Goal: Task Accomplishment & Management: Manage account settings

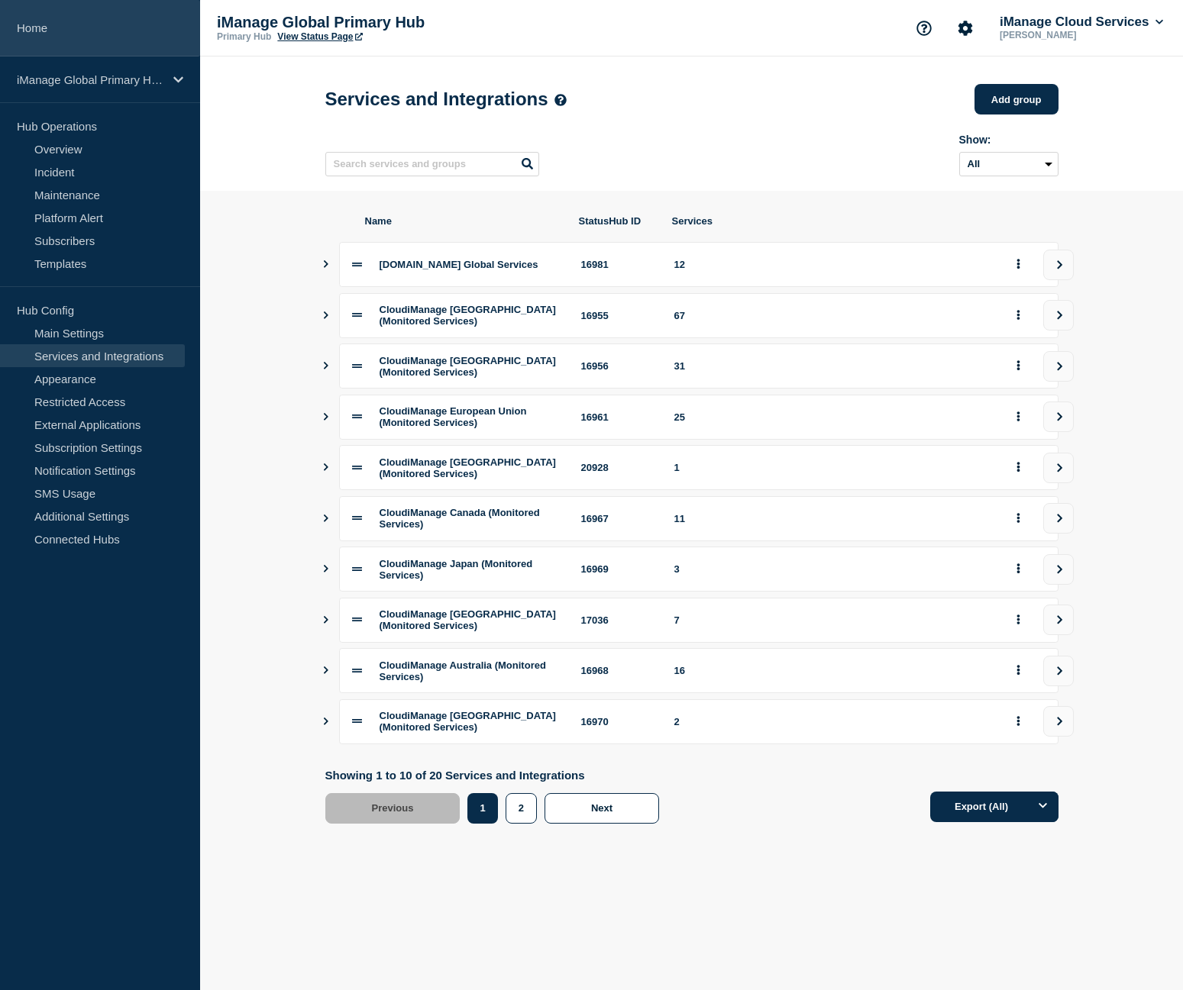
click at [73, 20] on link "Home" at bounding box center [100, 28] width 200 height 57
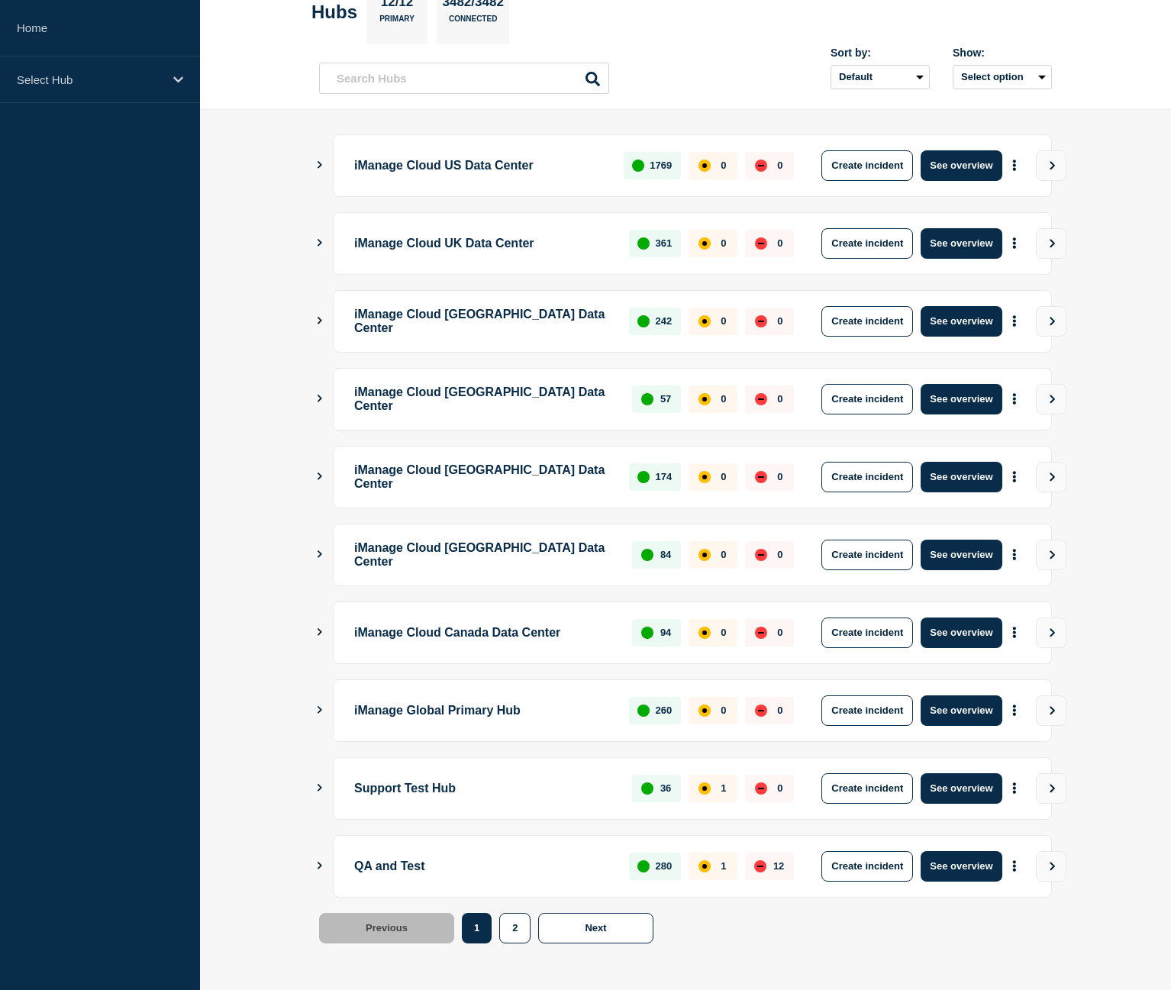
scroll to position [92, 0]
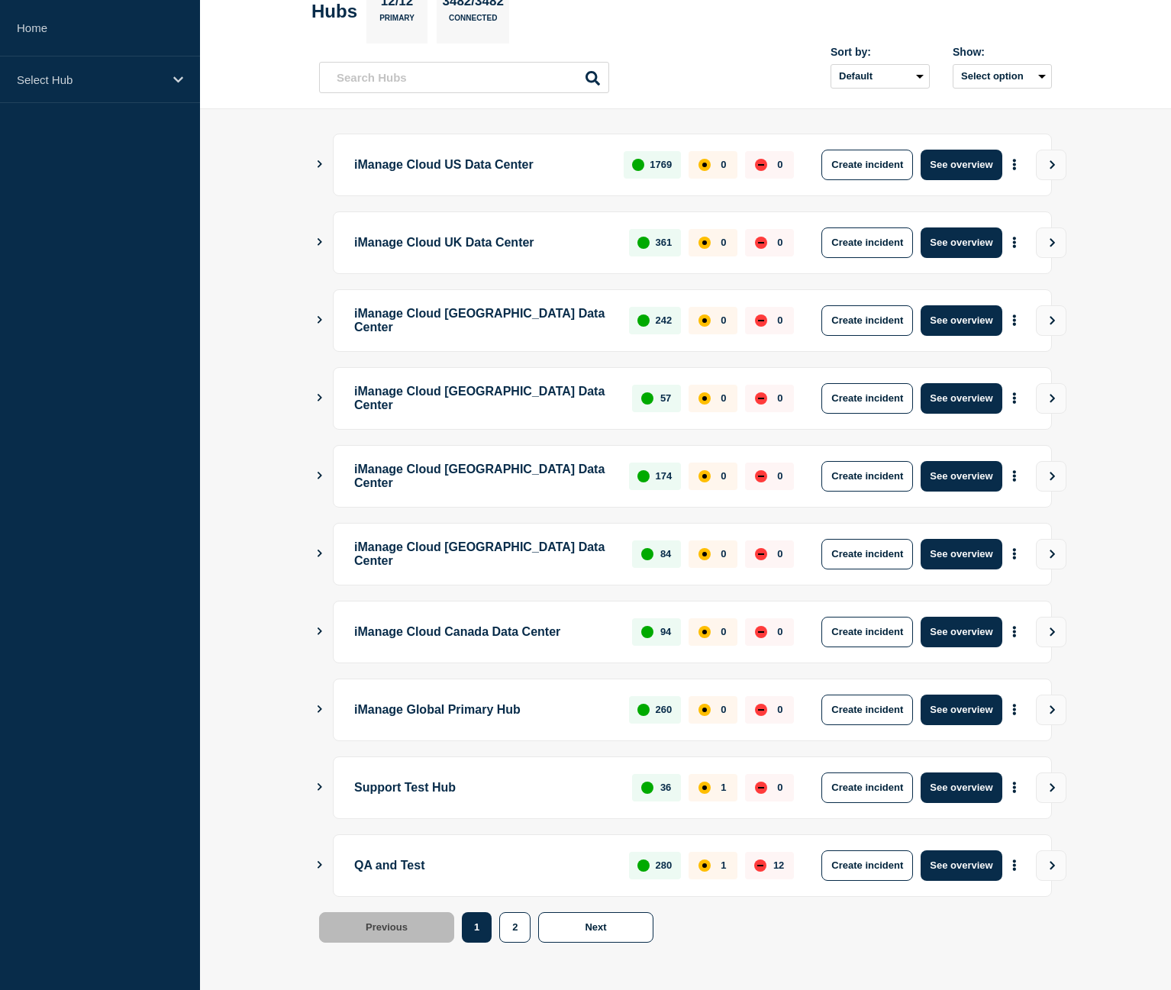
click at [316, 710] on icon "Show Connected Hubs" at bounding box center [320, 710] width 10 height 8
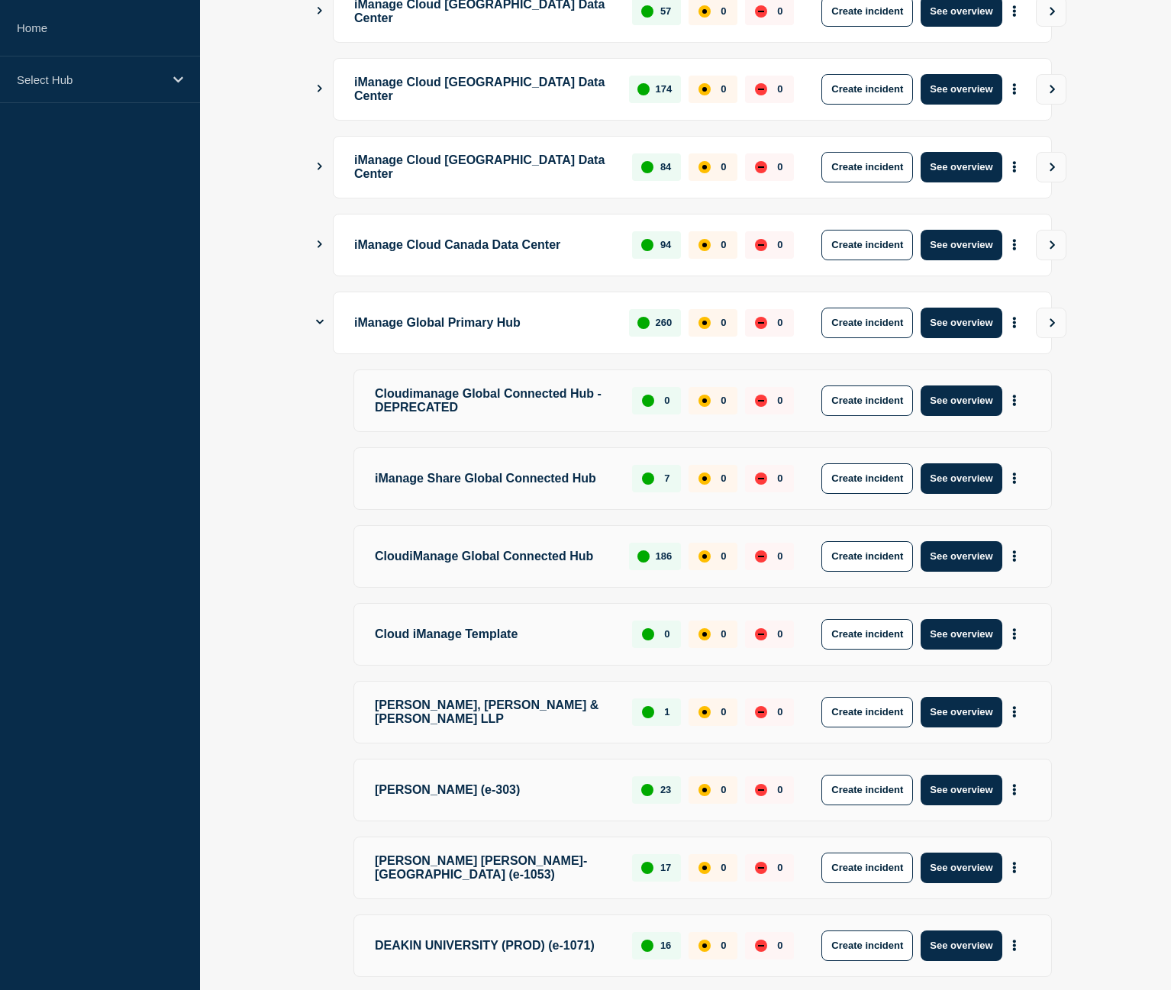
scroll to position [474, 0]
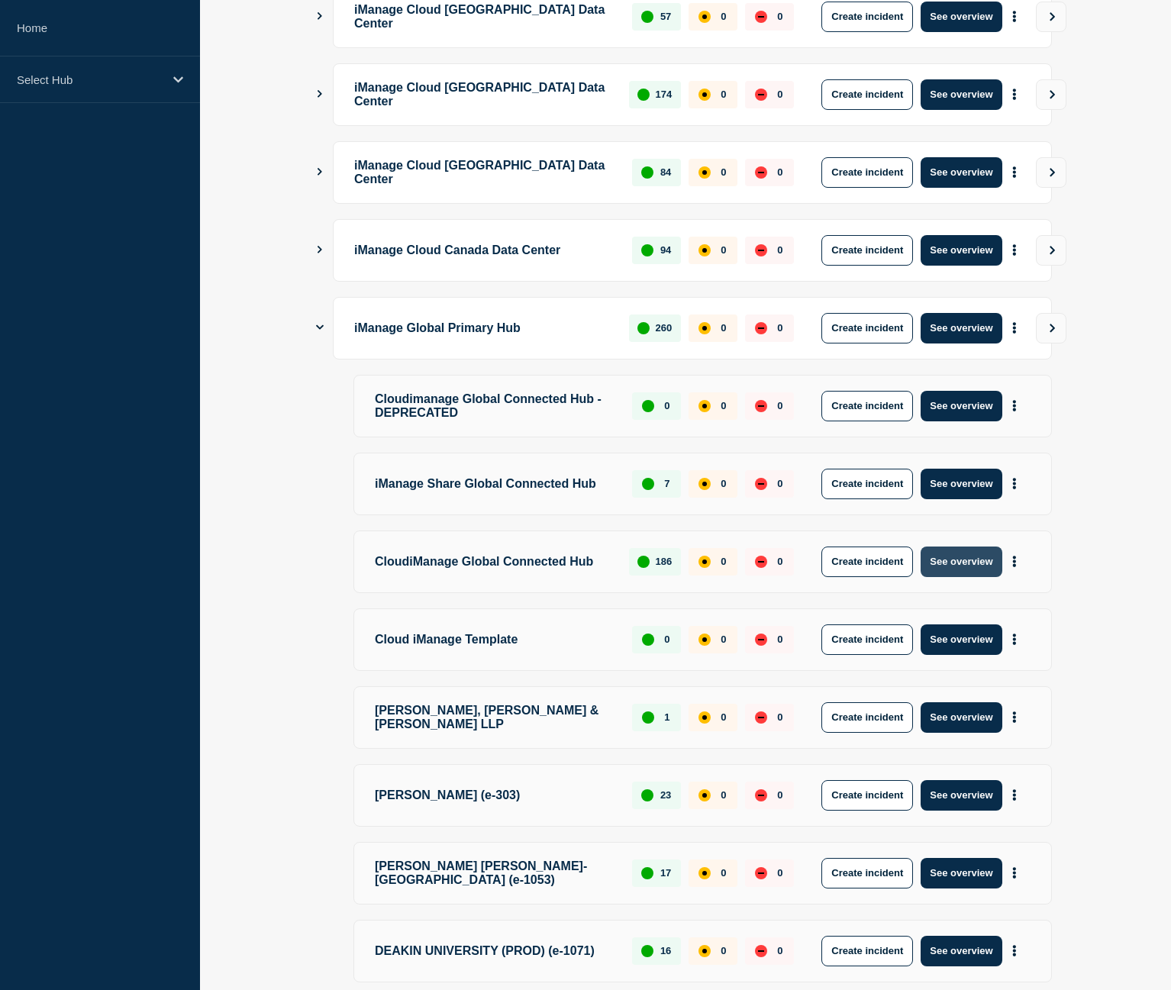
click at [964, 570] on button "See overview" at bounding box center [961, 562] width 81 height 31
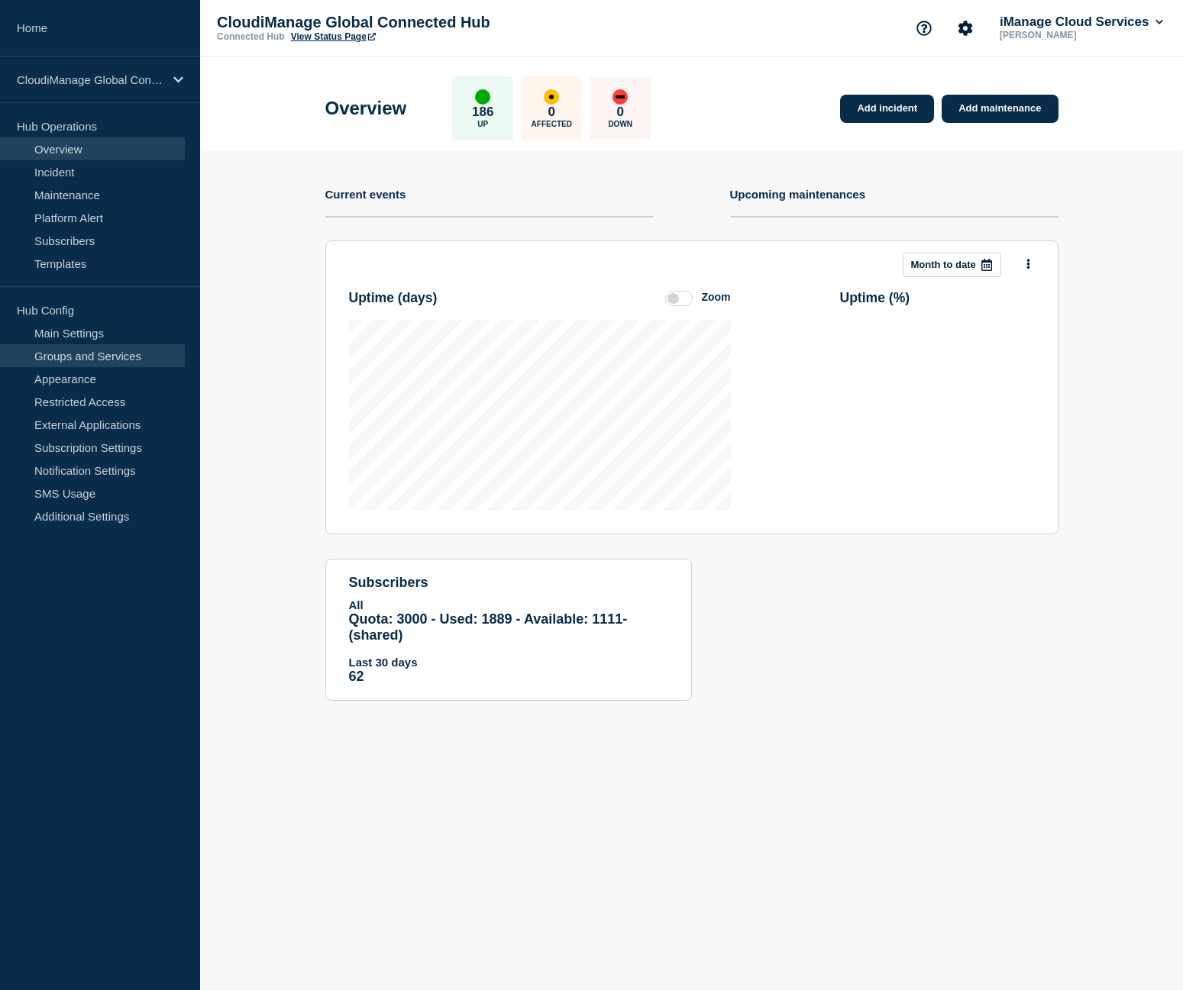
click at [89, 352] on link "Groups and Services" at bounding box center [92, 355] width 185 height 23
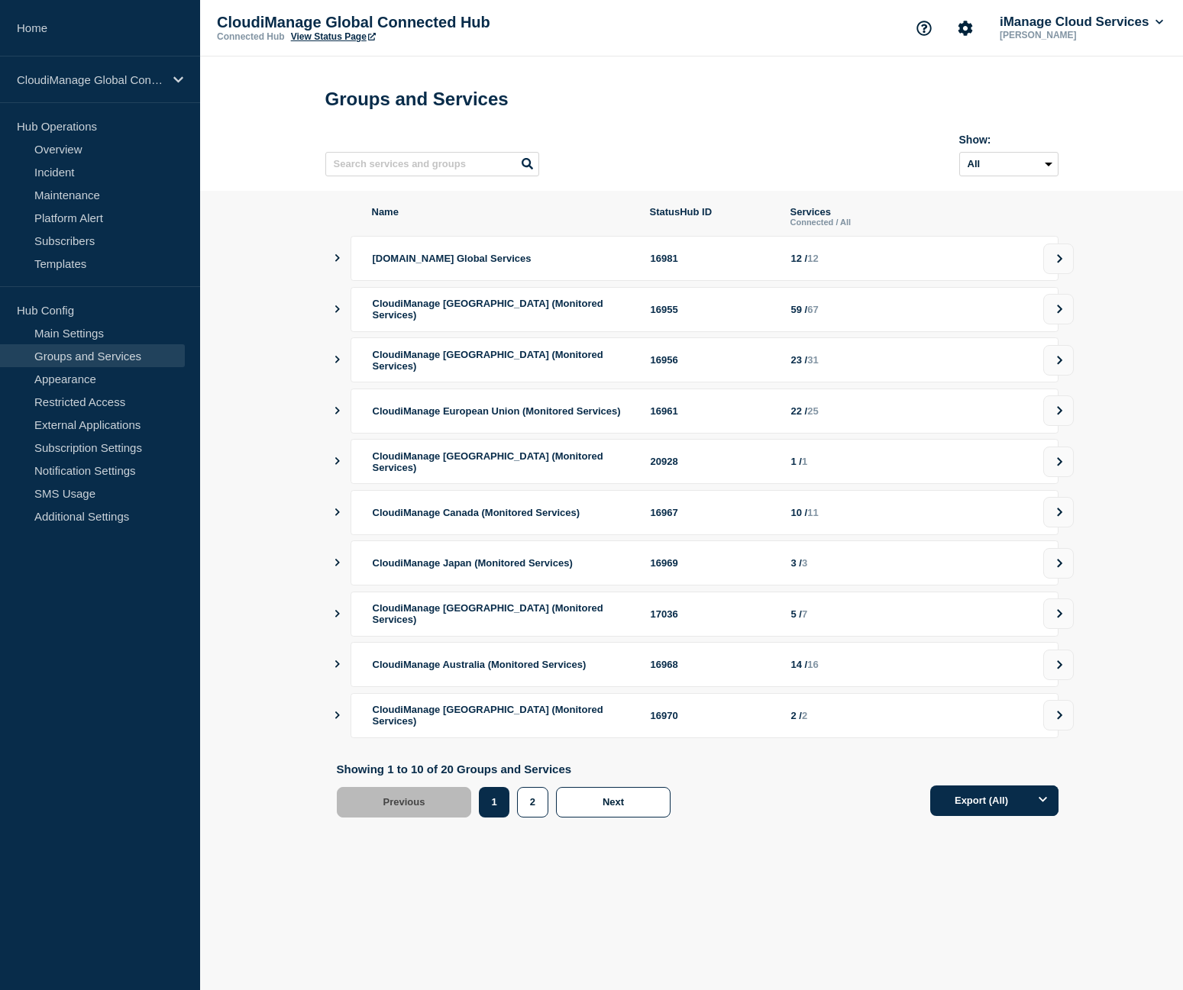
click at [1041, 430] on div "CloudiManage European Union (Monitored Services) 16961 22 / 25" at bounding box center [705, 411] width 708 height 45
click at [1055, 415] on icon at bounding box center [1060, 410] width 10 height 9
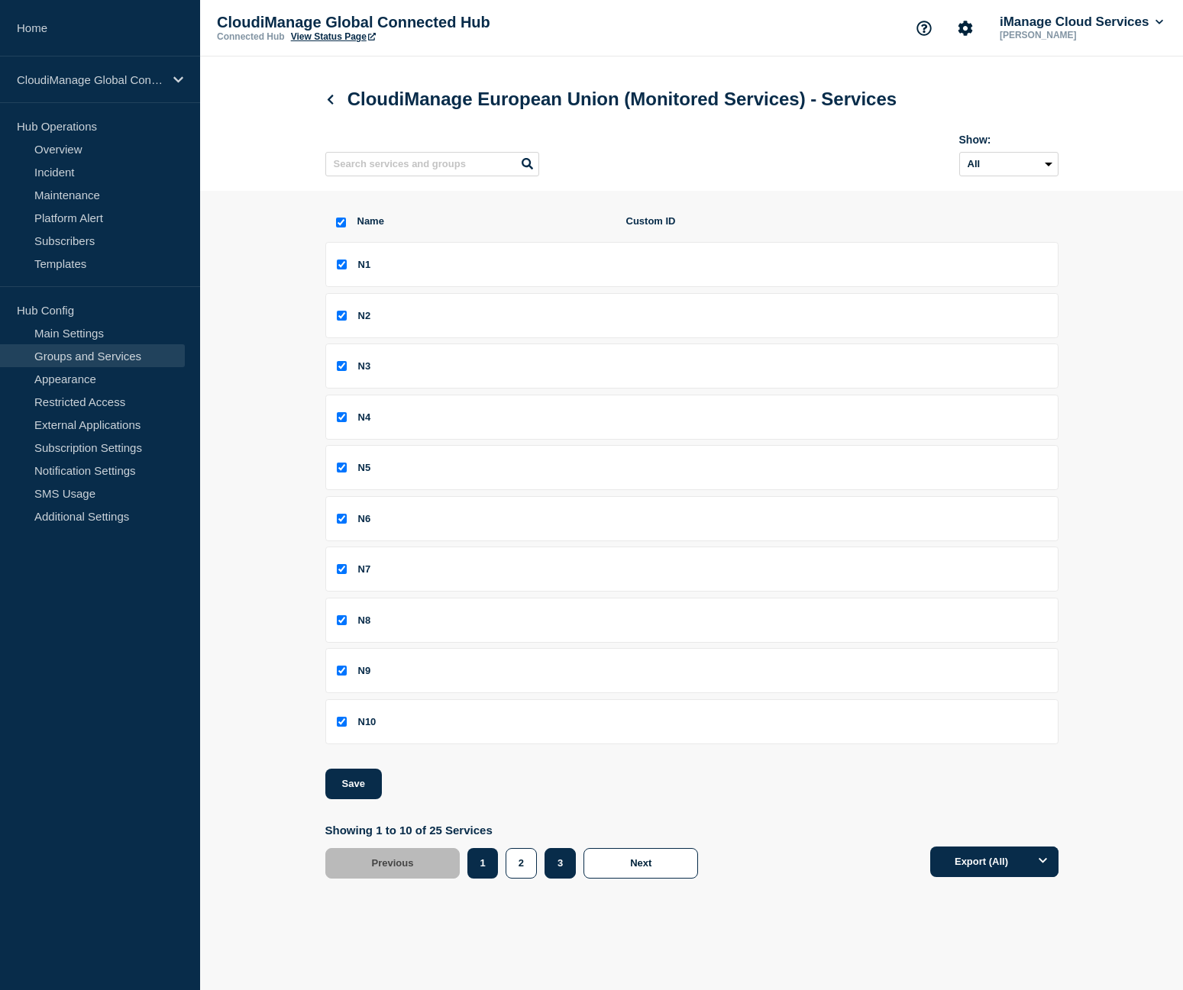
click at [565, 879] on button "3" at bounding box center [559, 863] width 31 height 31
checkbox input "false"
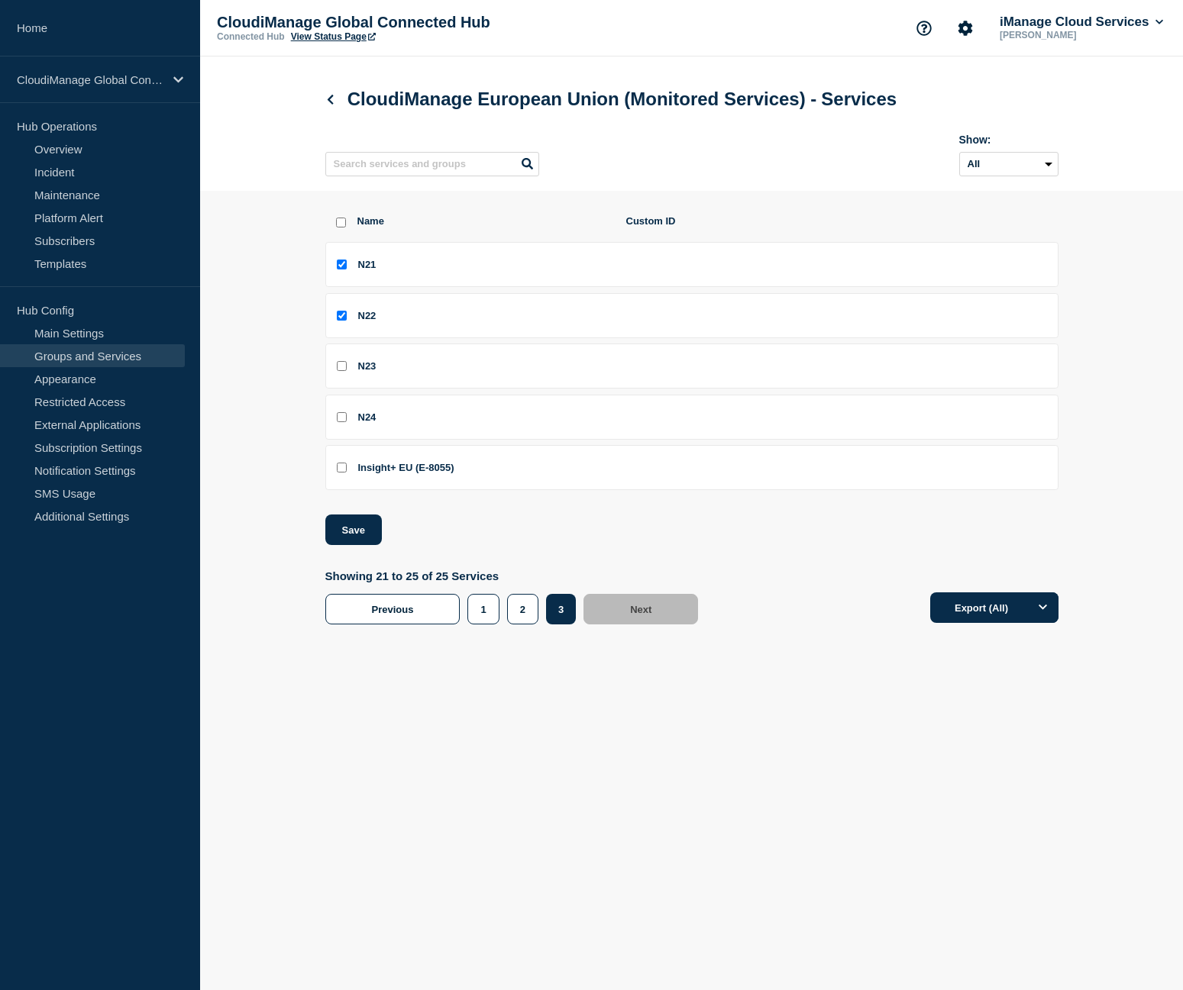
click at [344, 371] on input "N23 checkbox" at bounding box center [342, 366] width 10 height 10
checkbox input "true"
click at [365, 528] on button "Save" at bounding box center [353, 530] width 57 height 31
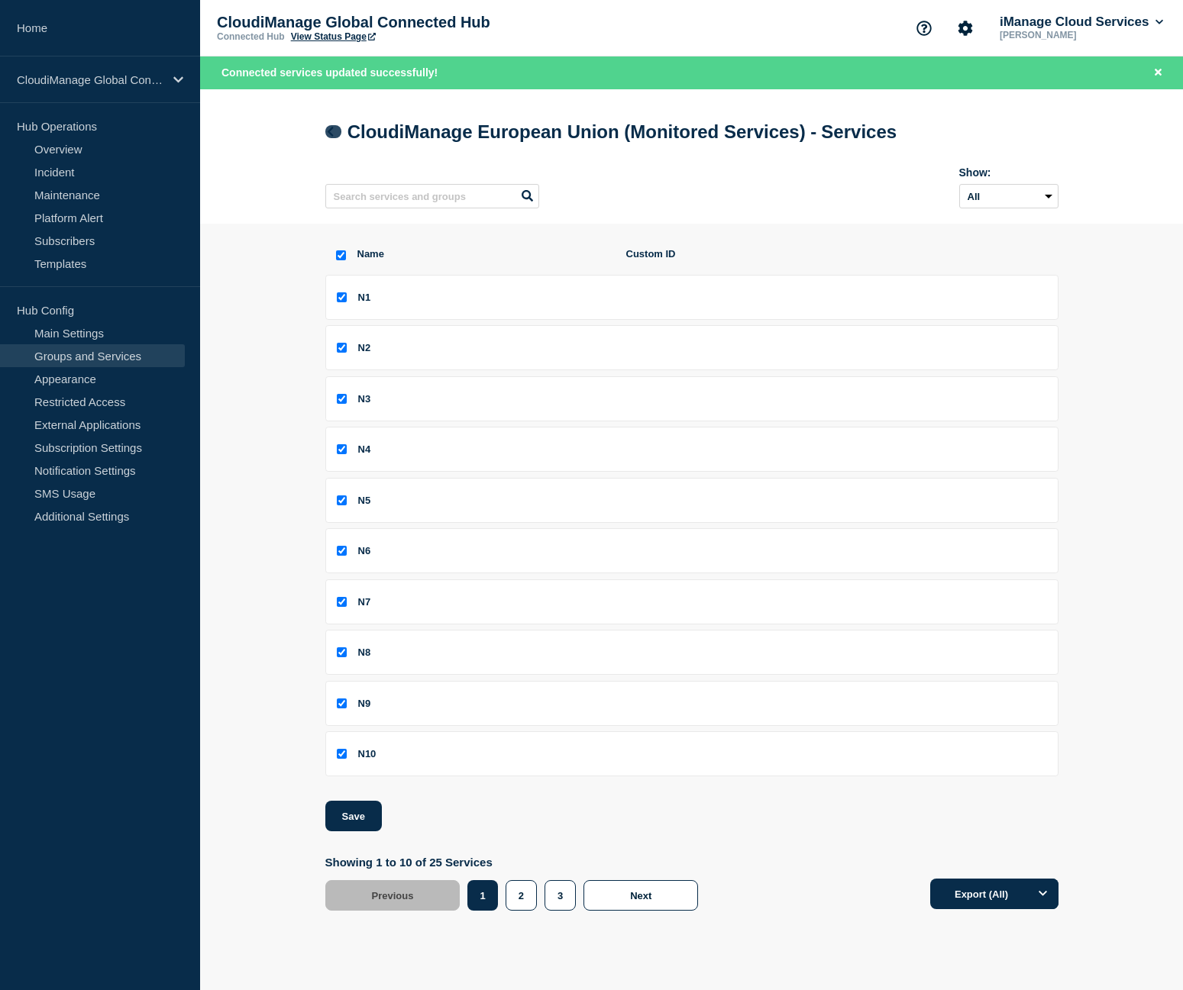
click at [330, 137] on icon at bounding box center [330, 132] width 6 height 10
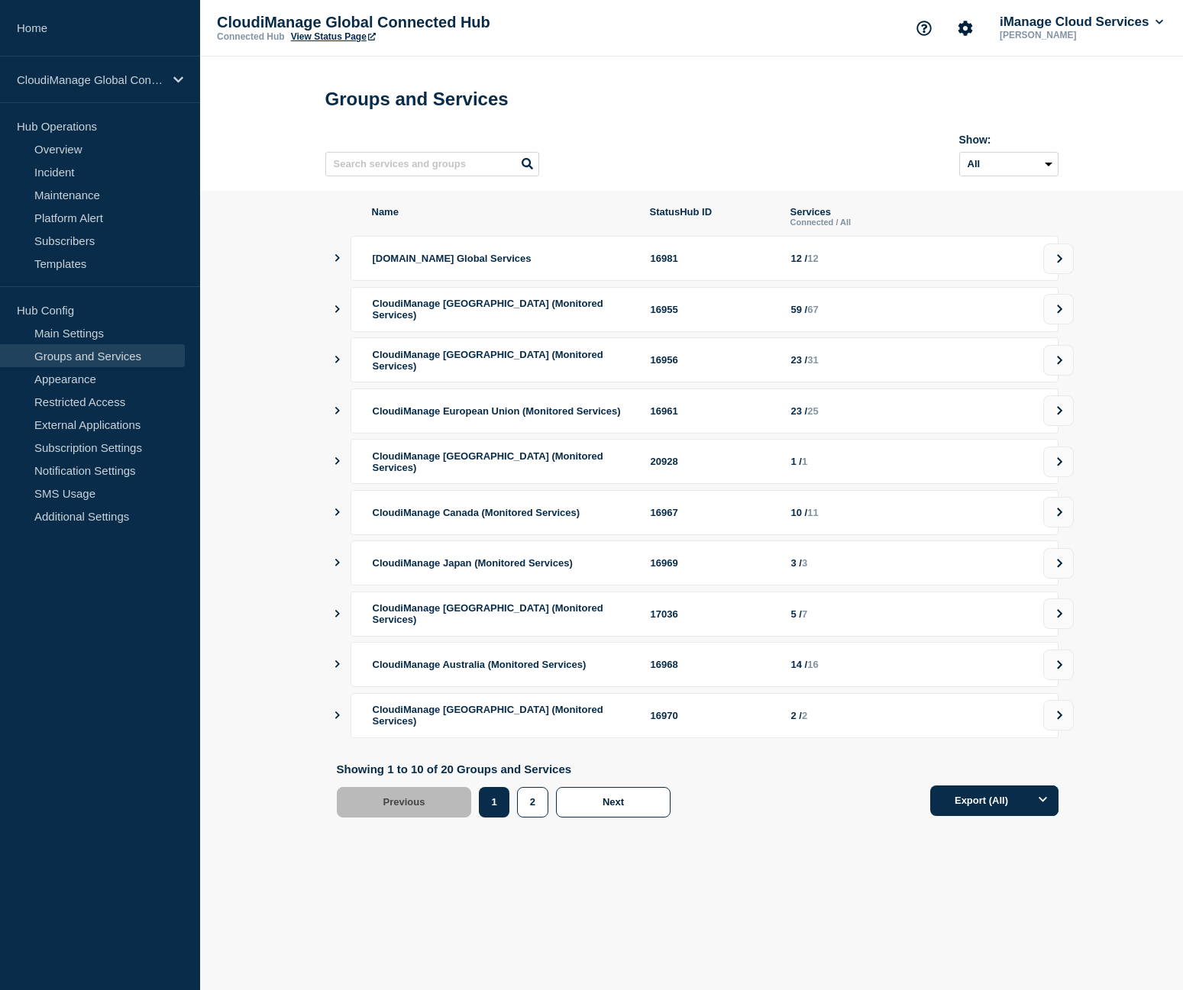
click at [1067, 629] on button at bounding box center [1058, 614] width 31 height 31
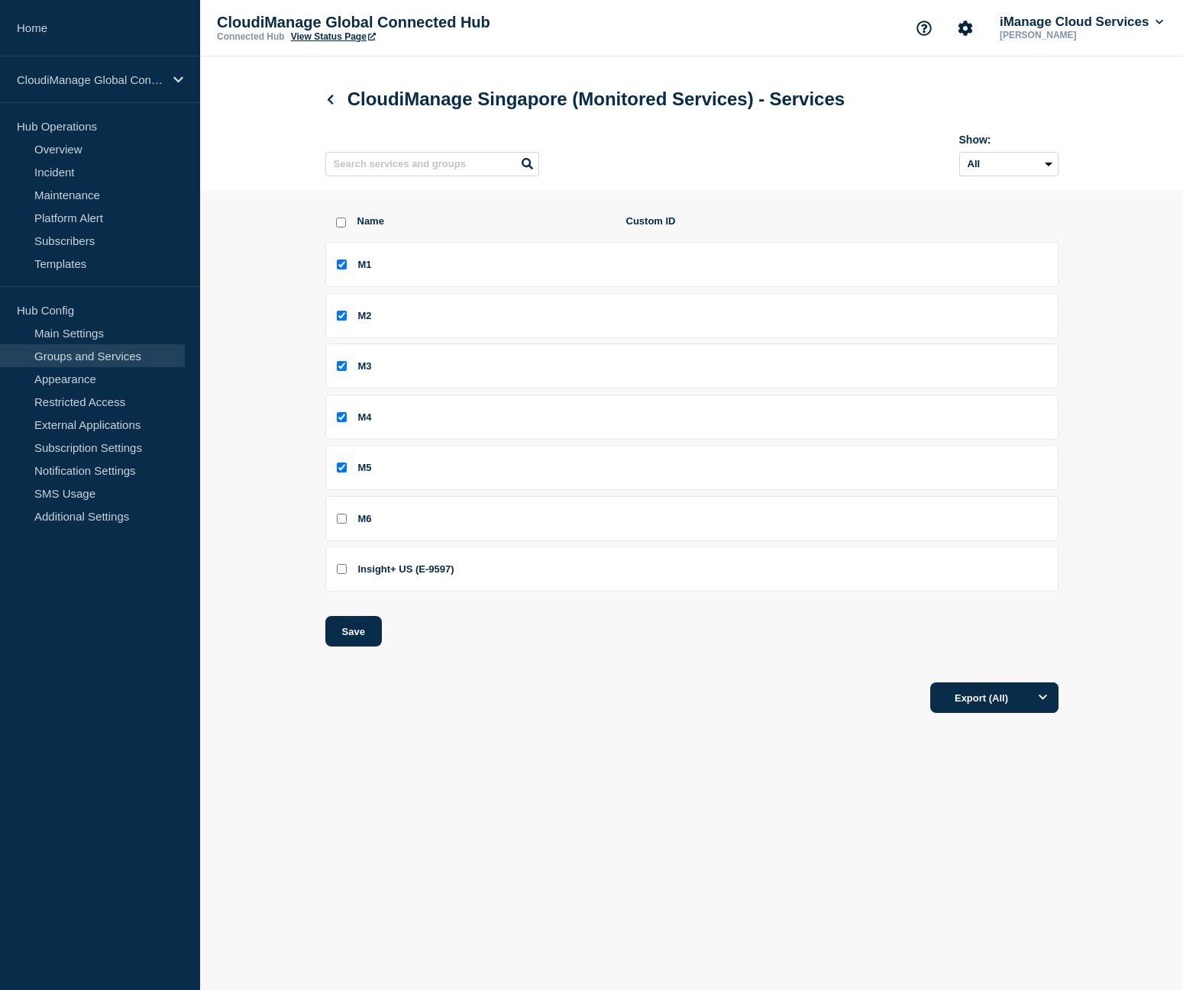
click at [337, 524] on input "M6 checkbox" at bounding box center [342, 519] width 10 height 10
checkbox input "true"
click at [365, 633] on button "Save" at bounding box center [353, 631] width 57 height 31
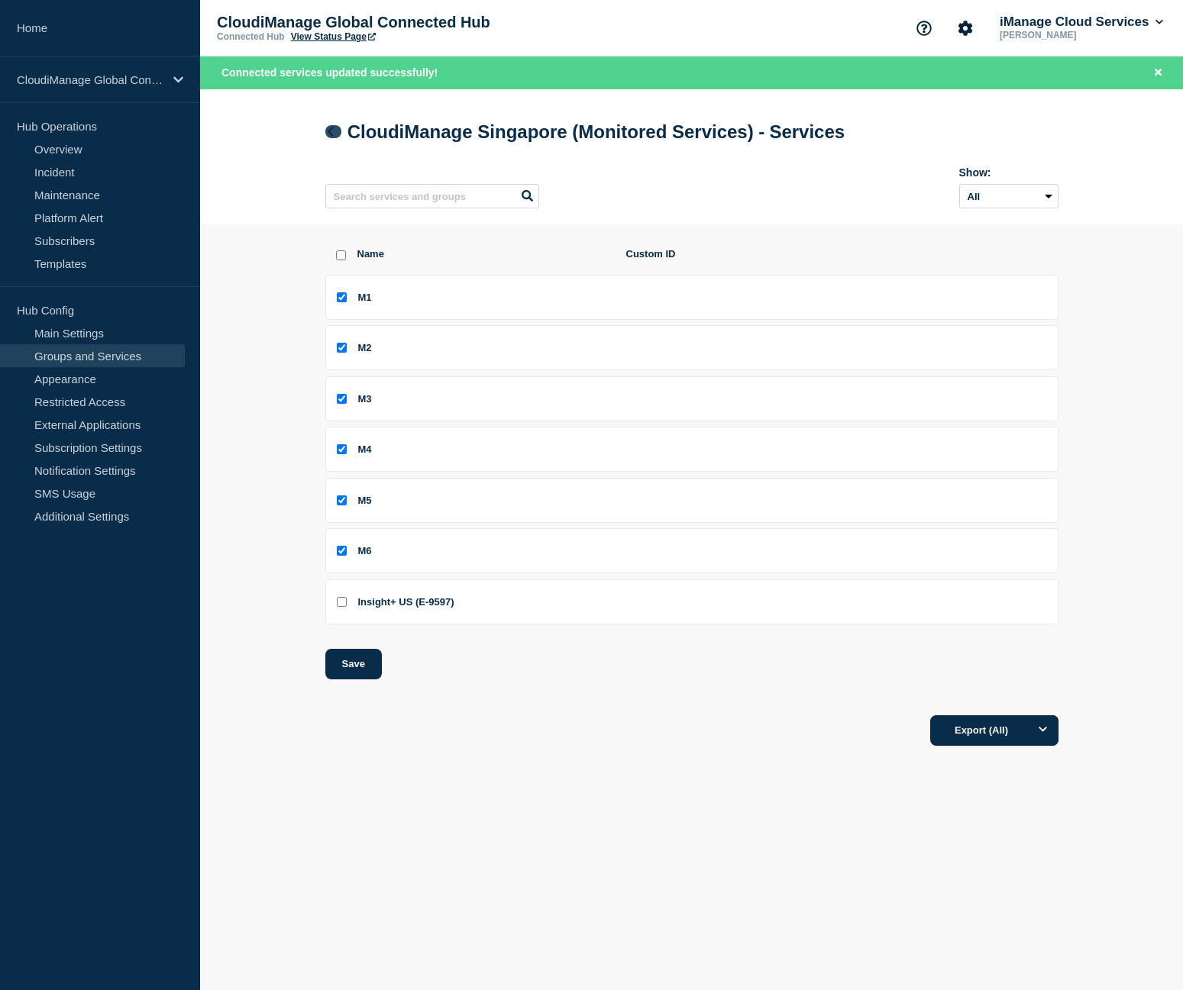
click at [335, 136] on icon at bounding box center [330, 132] width 11 height 10
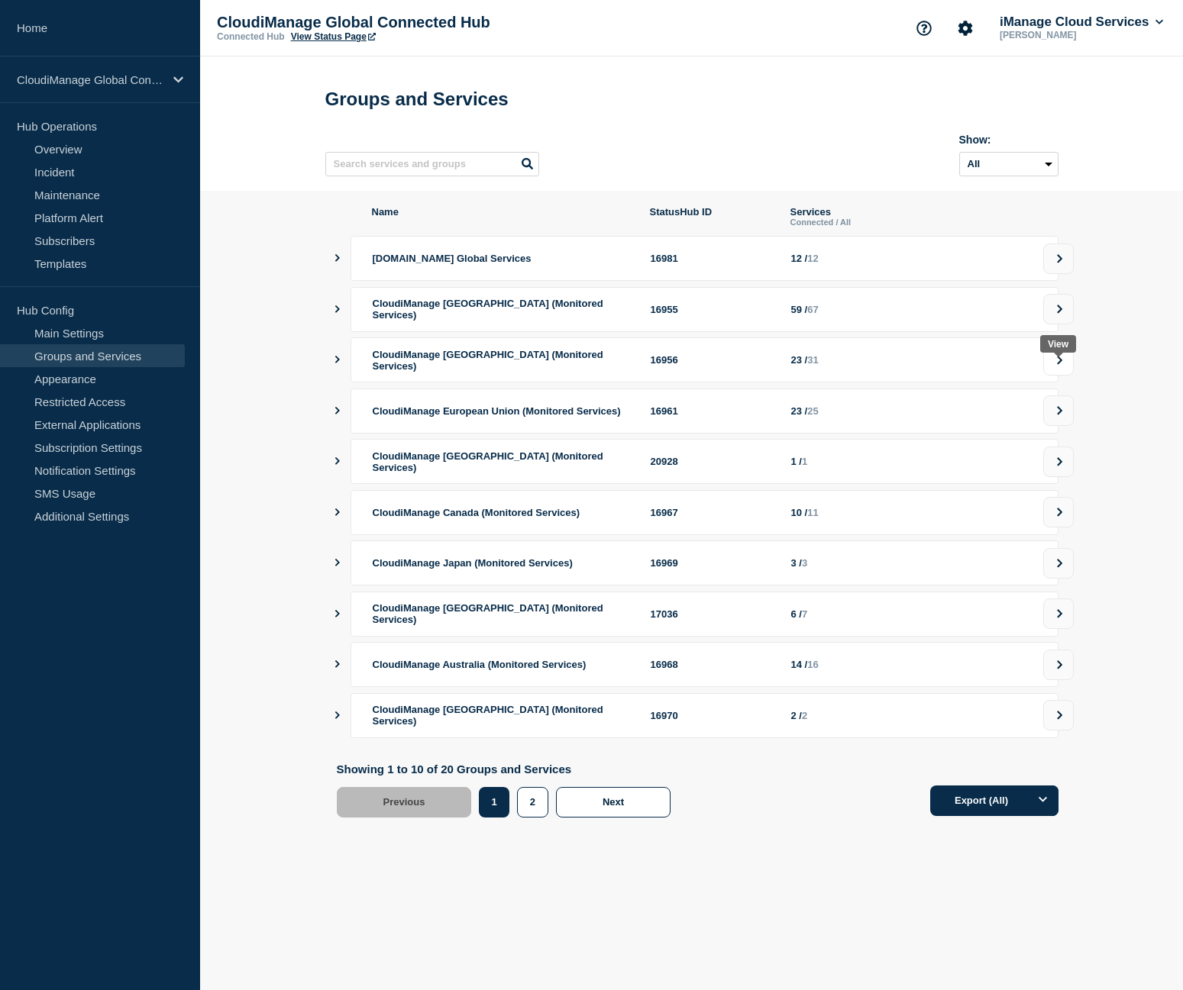
click at [1053, 373] on button at bounding box center [1058, 360] width 31 height 31
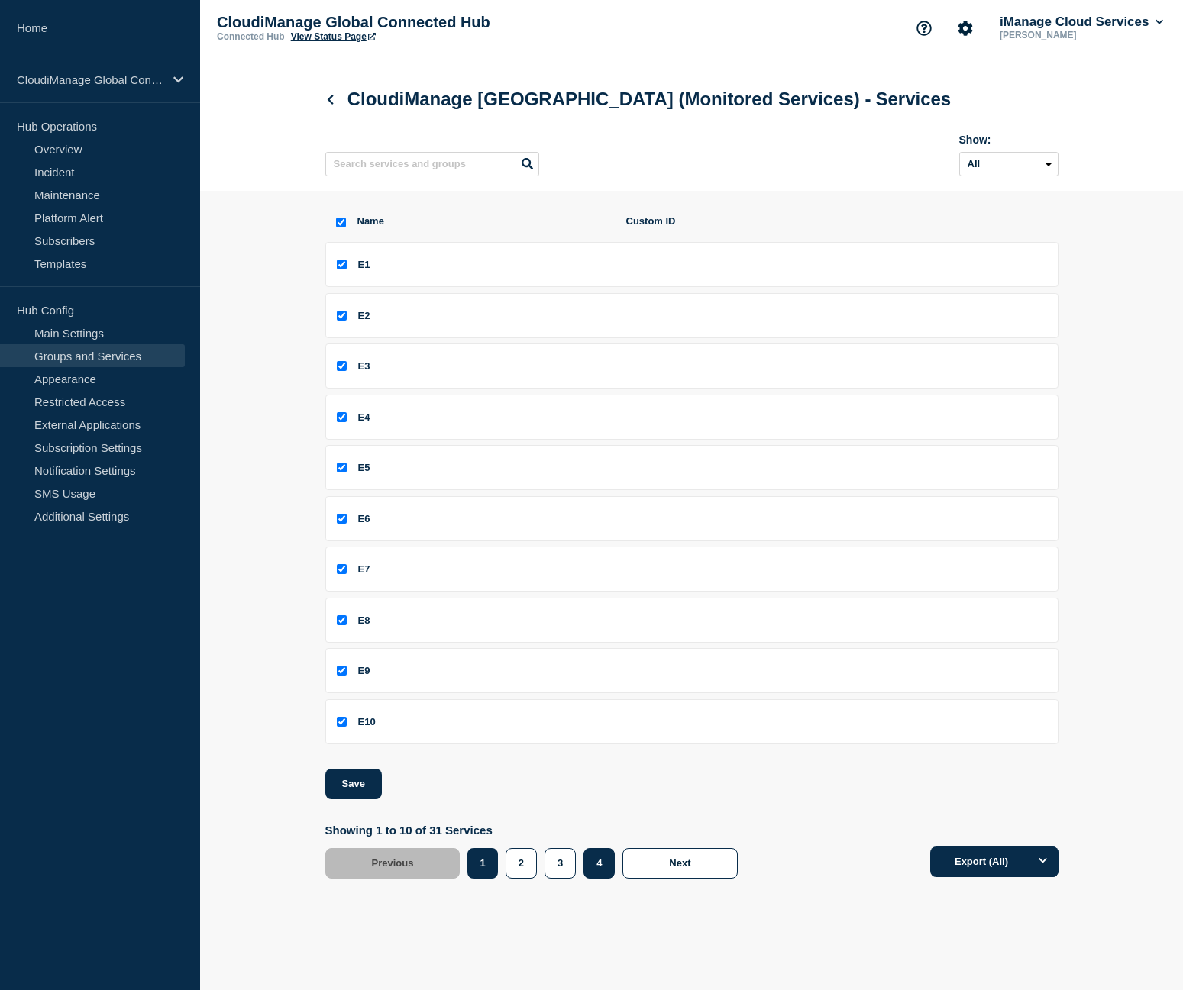
click at [593, 871] on button "4" at bounding box center [598, 863] width 31 height 31
checkbox input "false"
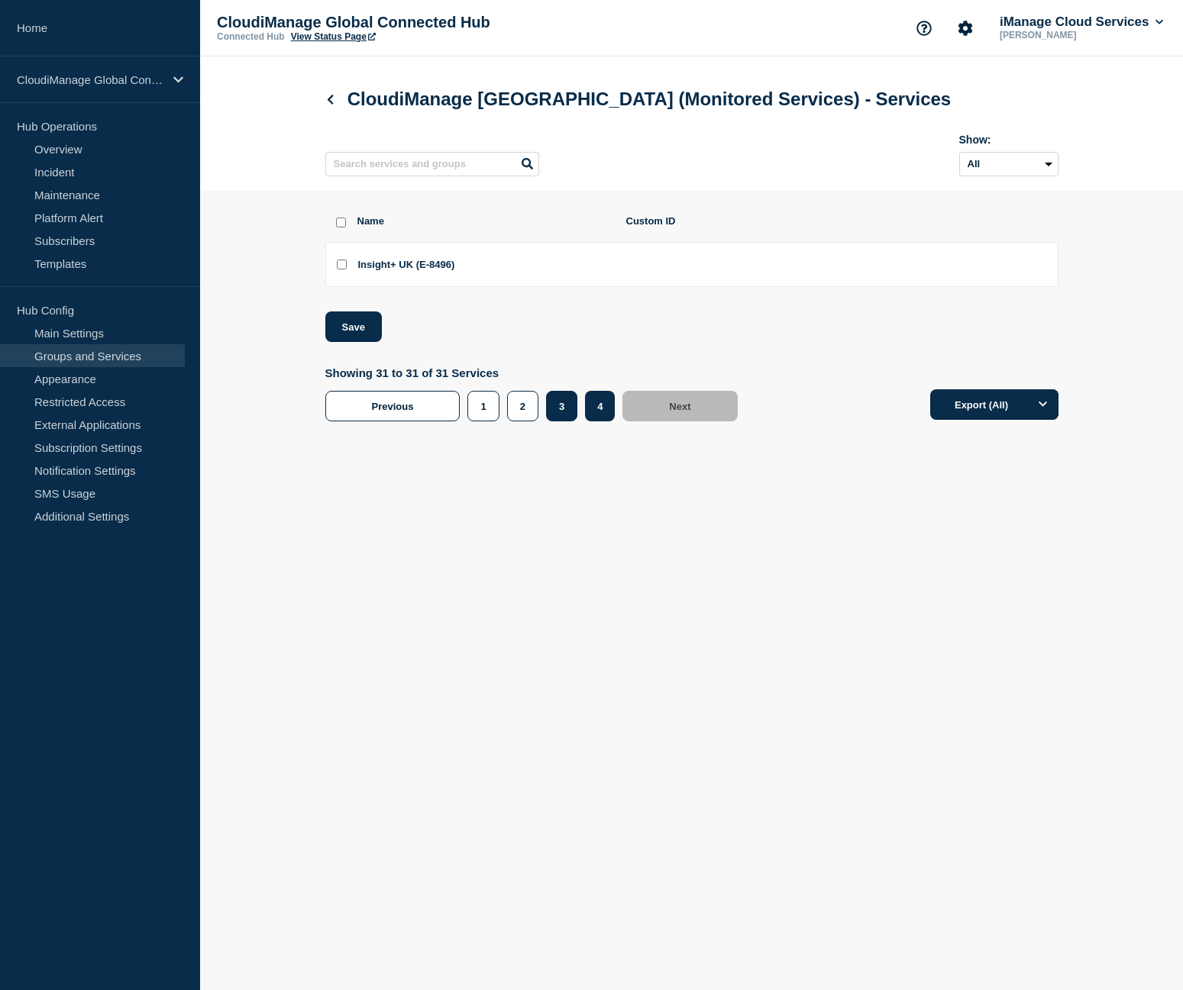
click at [556, 408] on button "3" at bounding box center [561, 406] width 31 height 31
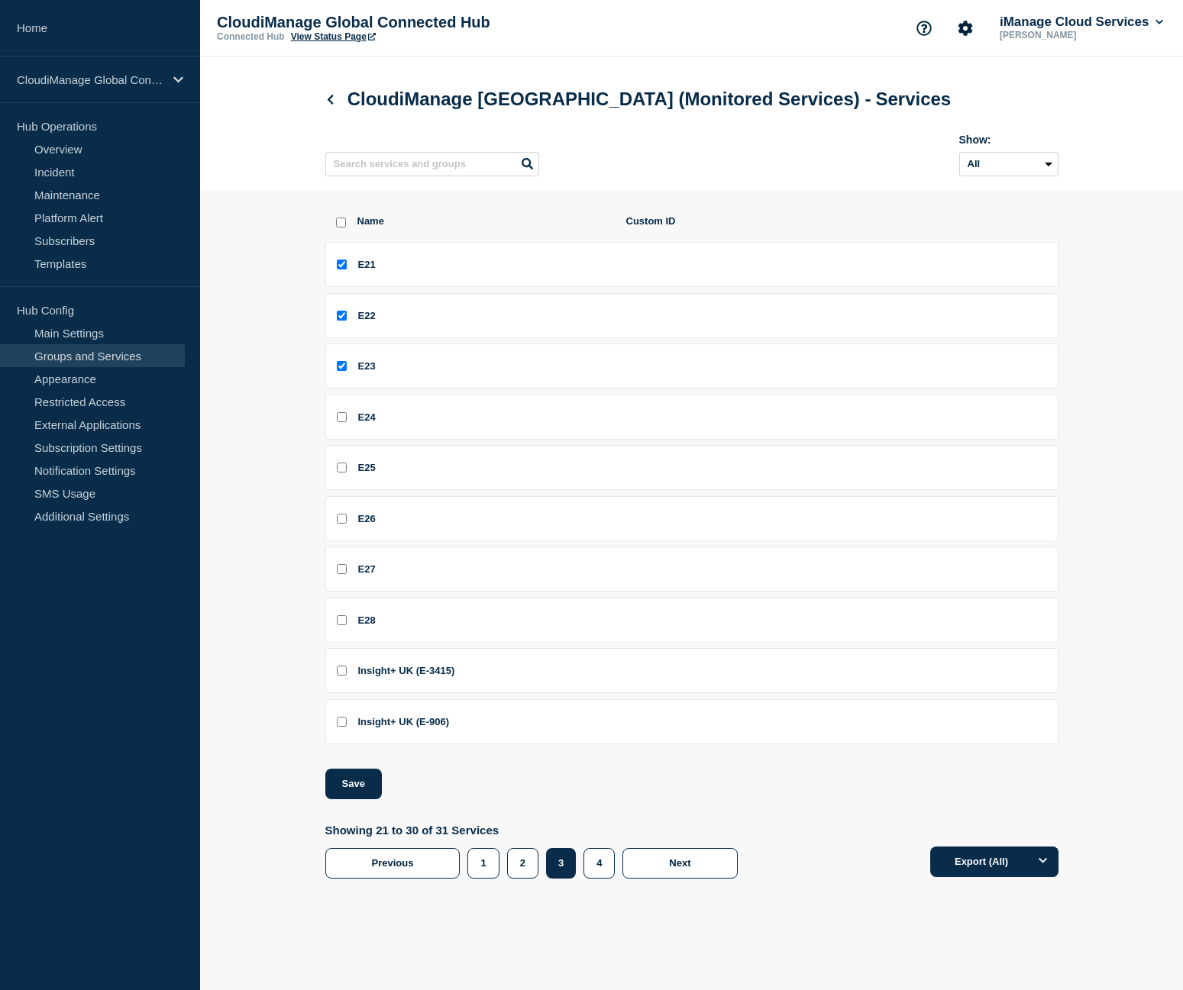
click at [343, 422] on input "E24 checkbox" at bounding box center [342, 417] width 10 height 10
checkbox input "true"
click at [347, 466] on li "E25" at bounding box center [691, 467] width 733 height 45
click at [342, 473] on input "E25 checkbox" at bounding box center [342, 468] width 10 height 10
checkbox input "true"
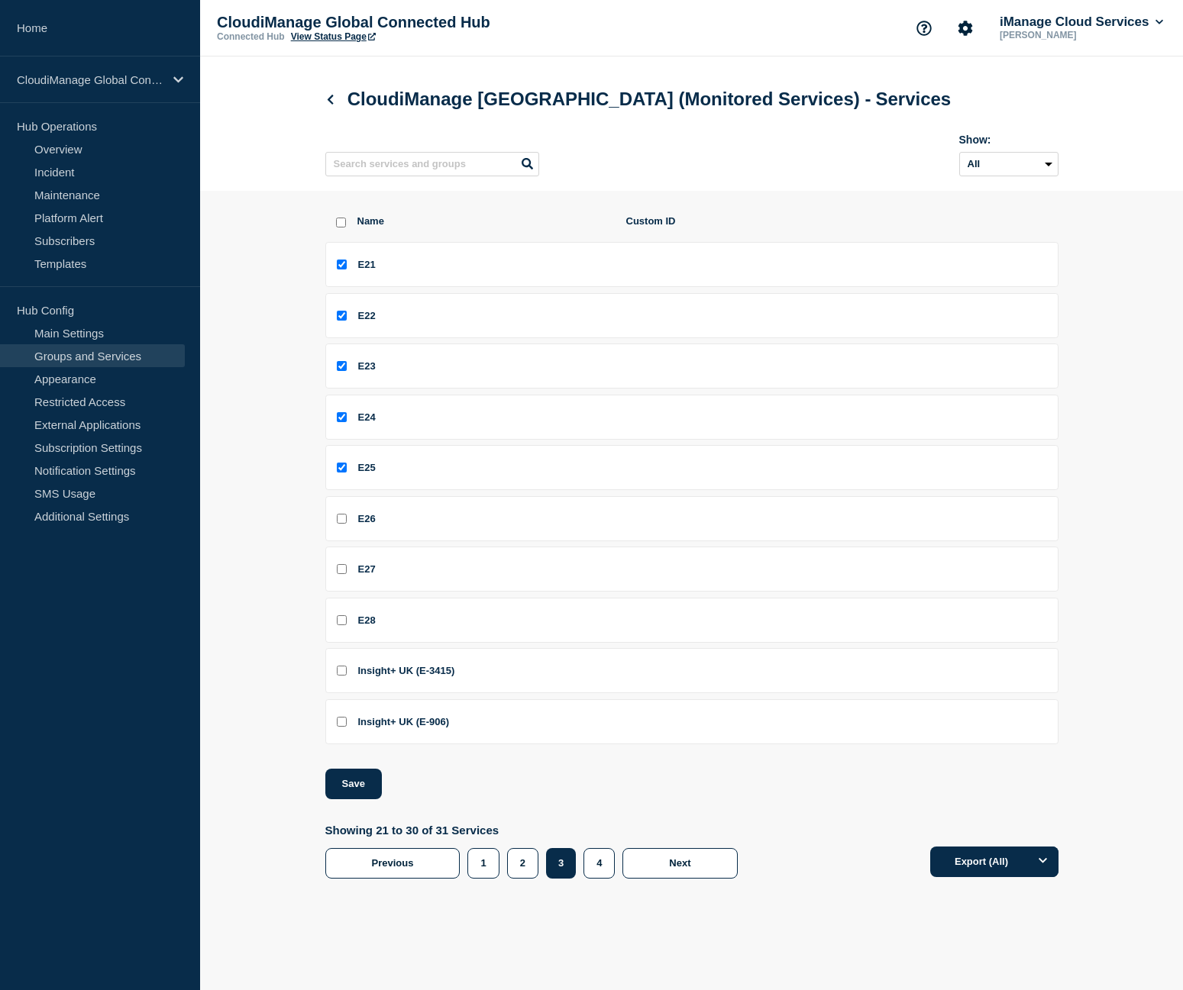
click at [340, 533] on li "E26" at bounding box center [691, 518] width 733 height 45
click at [340, 522] on input "E26 checkbox" at bounding box center [342, 519] width 10 height 10
checkbox input "true"
click at [337, 574] on input "E27 checkbox" at bounding box center [342, 569] width 10 height 10
checkbox input "true"
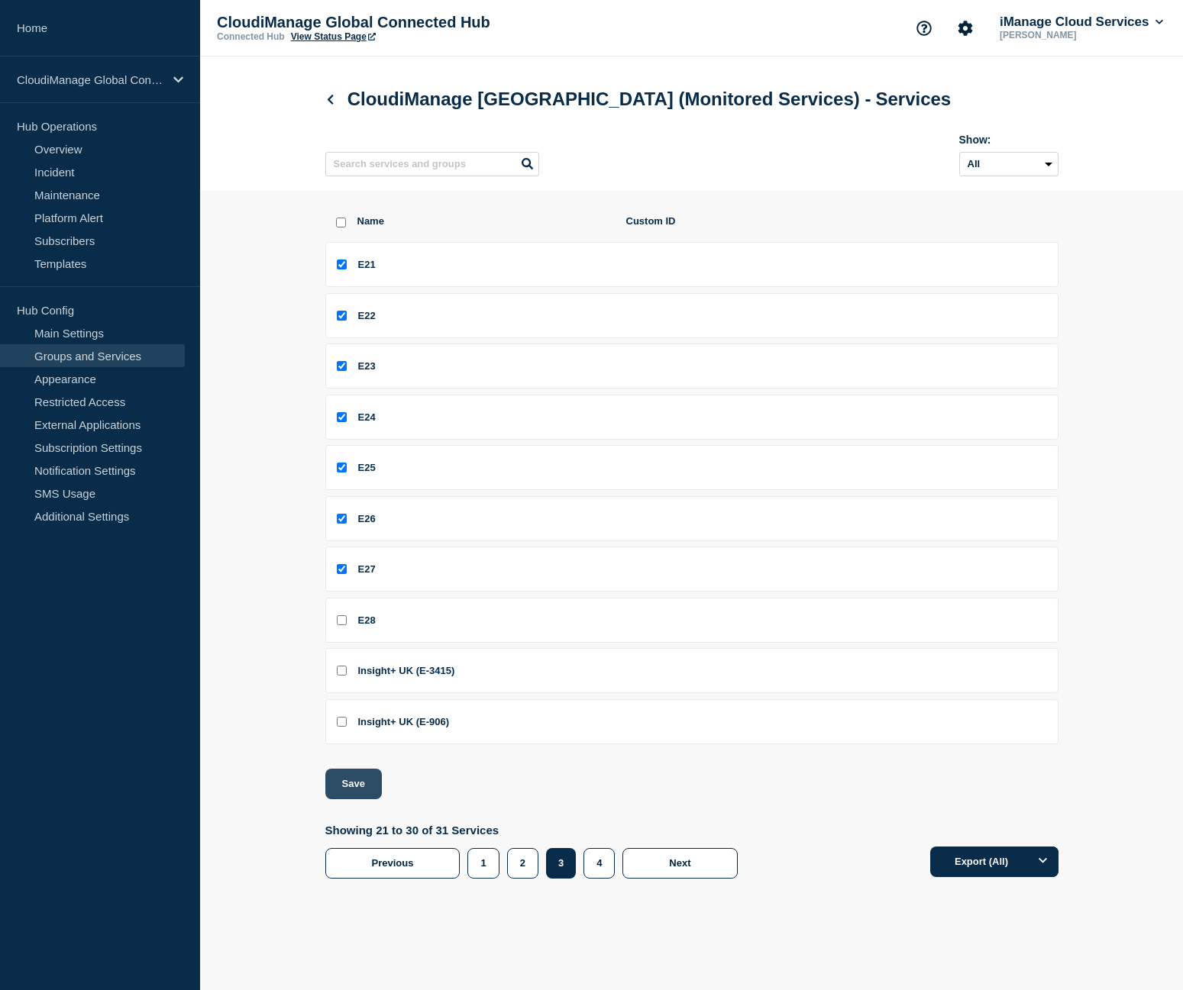
click at [375, 781] on button "Save" at bounding box center [353, 784] width 57 height 31
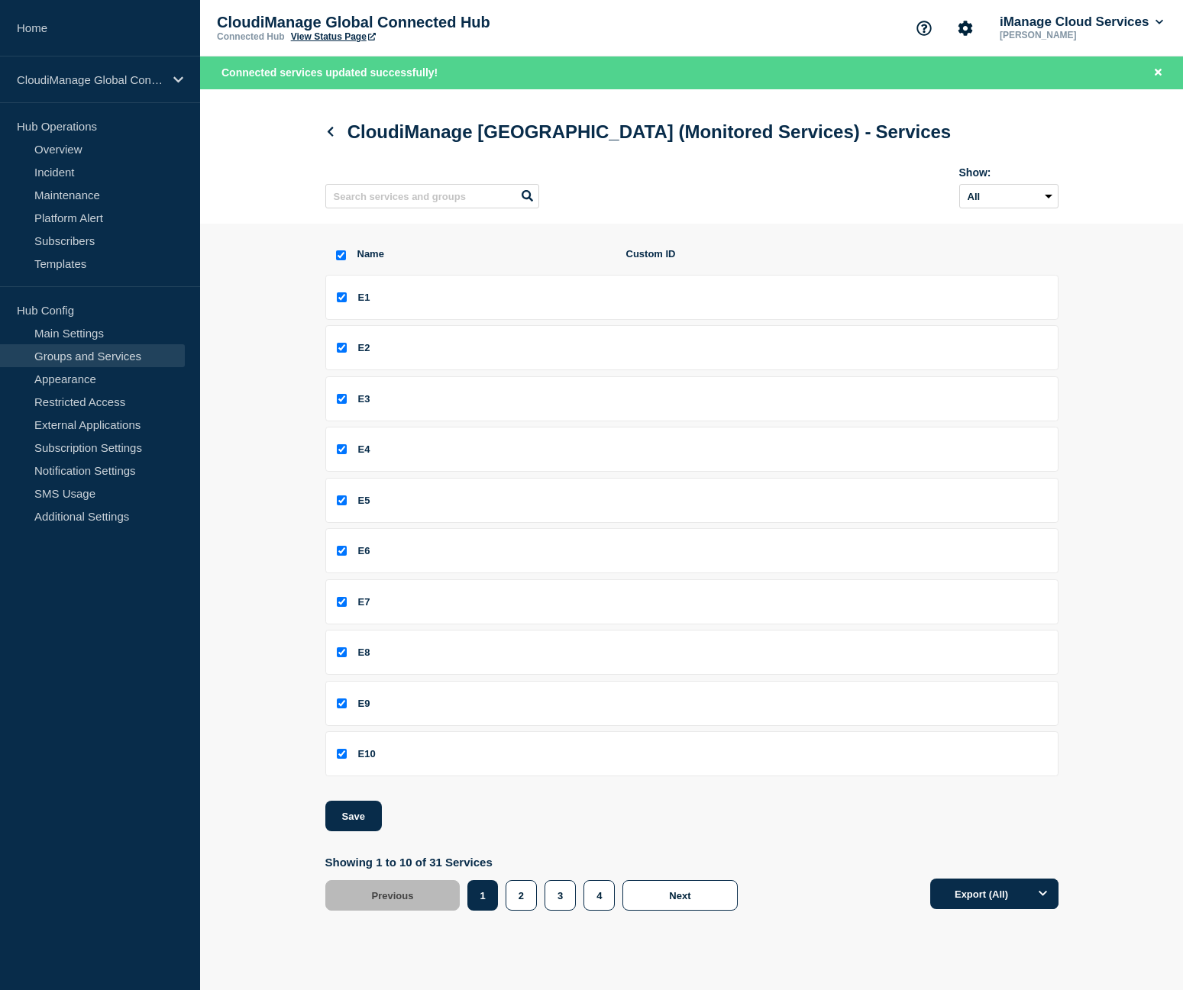
drag, startPoint x: 267, startPoint y: 652, endPoint x: 251, endPoint y: 665, distance: 20.0
click at [251, 666] on section "Name Custom ID E1 E2 E3 E4 E5 E6 E7 E8 E9 E10 Save Showing 1 to 10 of 31 Servic…" at bounding box center [691, 579] width 983 height 711
click at [330, 128] on icon at bounding box center [330, 132] width 11 height 10
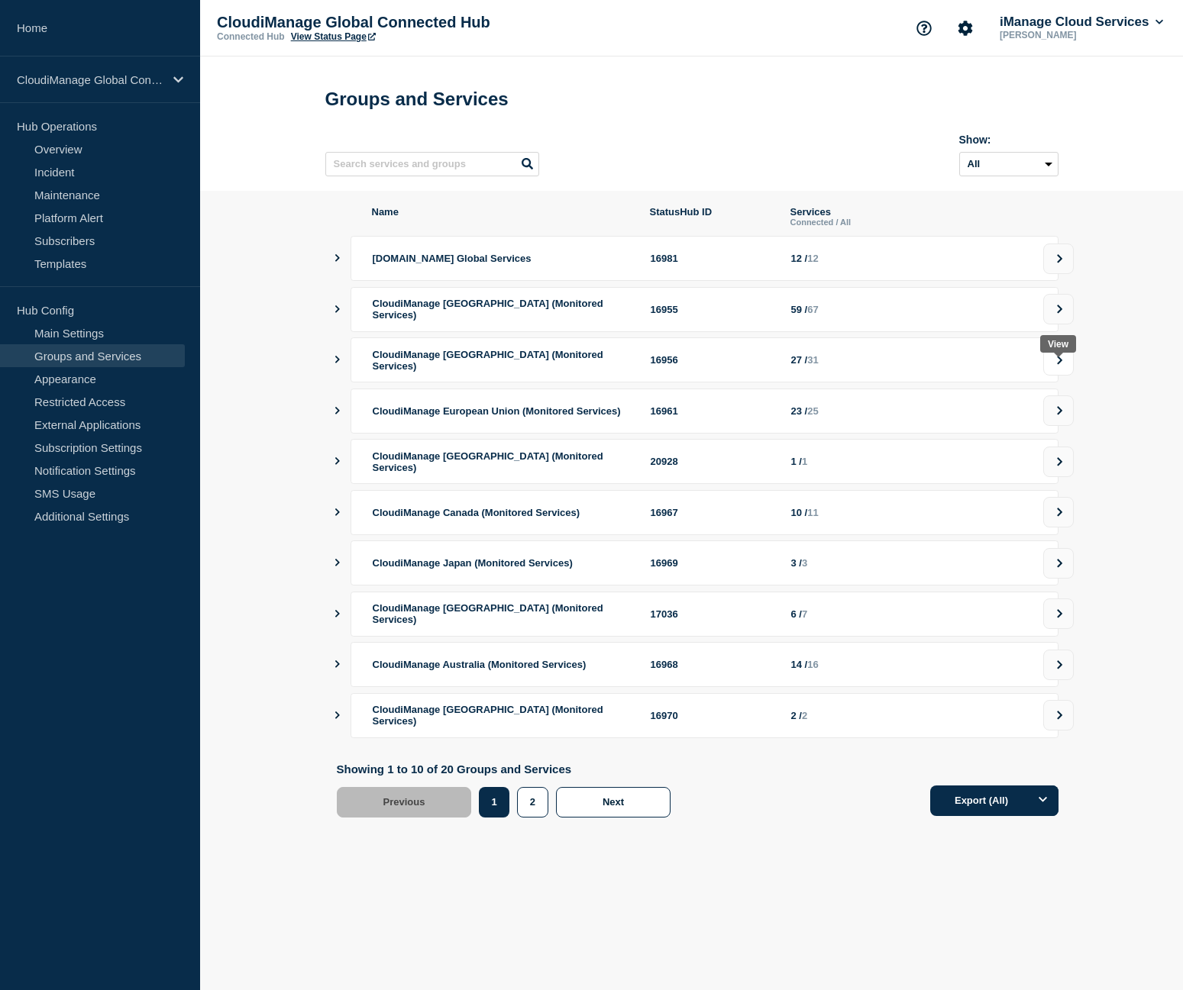
click at [1070, 370] on button at bounding box center [1058, 360] width 31 height 31
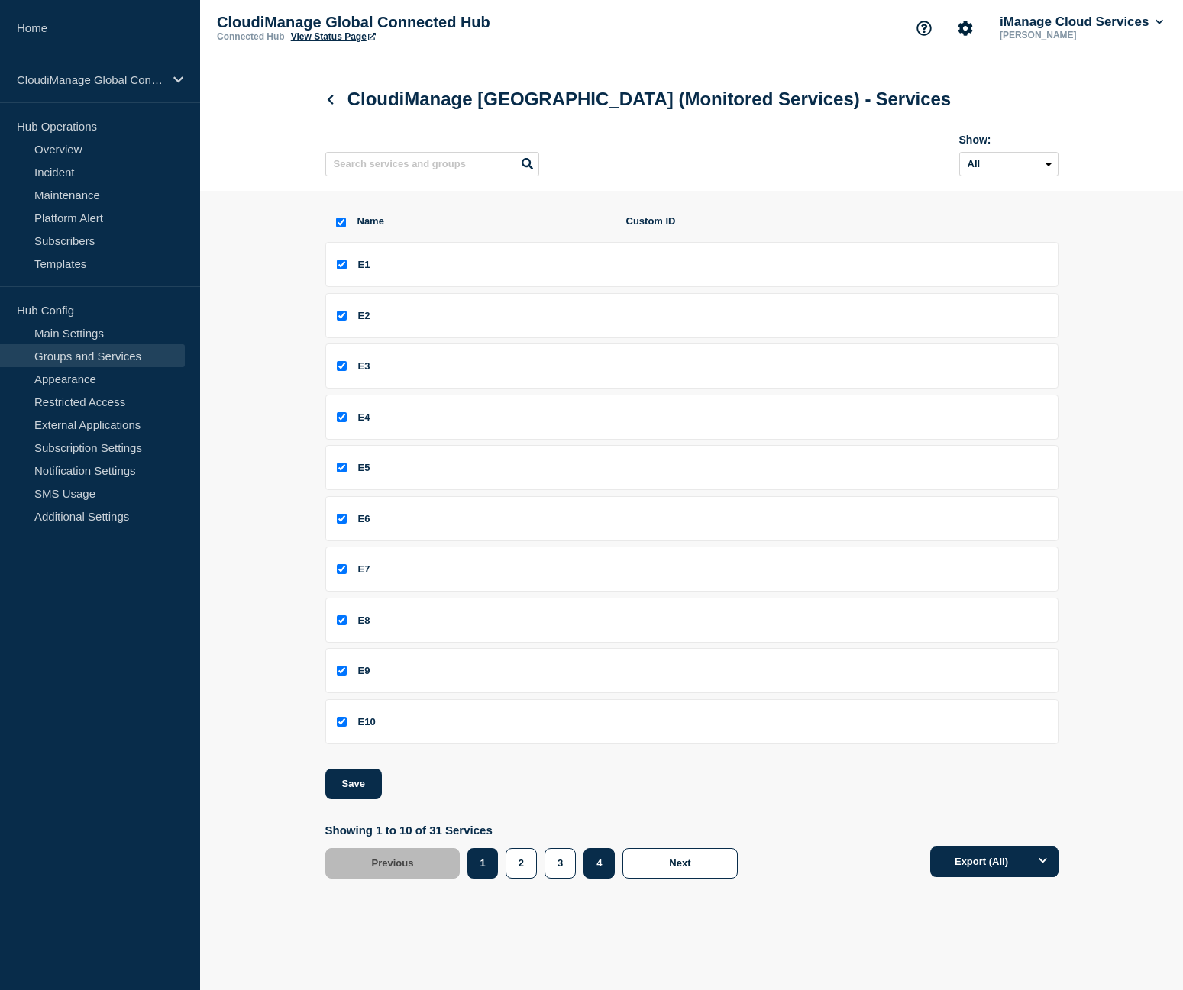
click at [596, 871] on button "4" at bounding box center [598, 863] width 31 height 31
checkbox input "false"
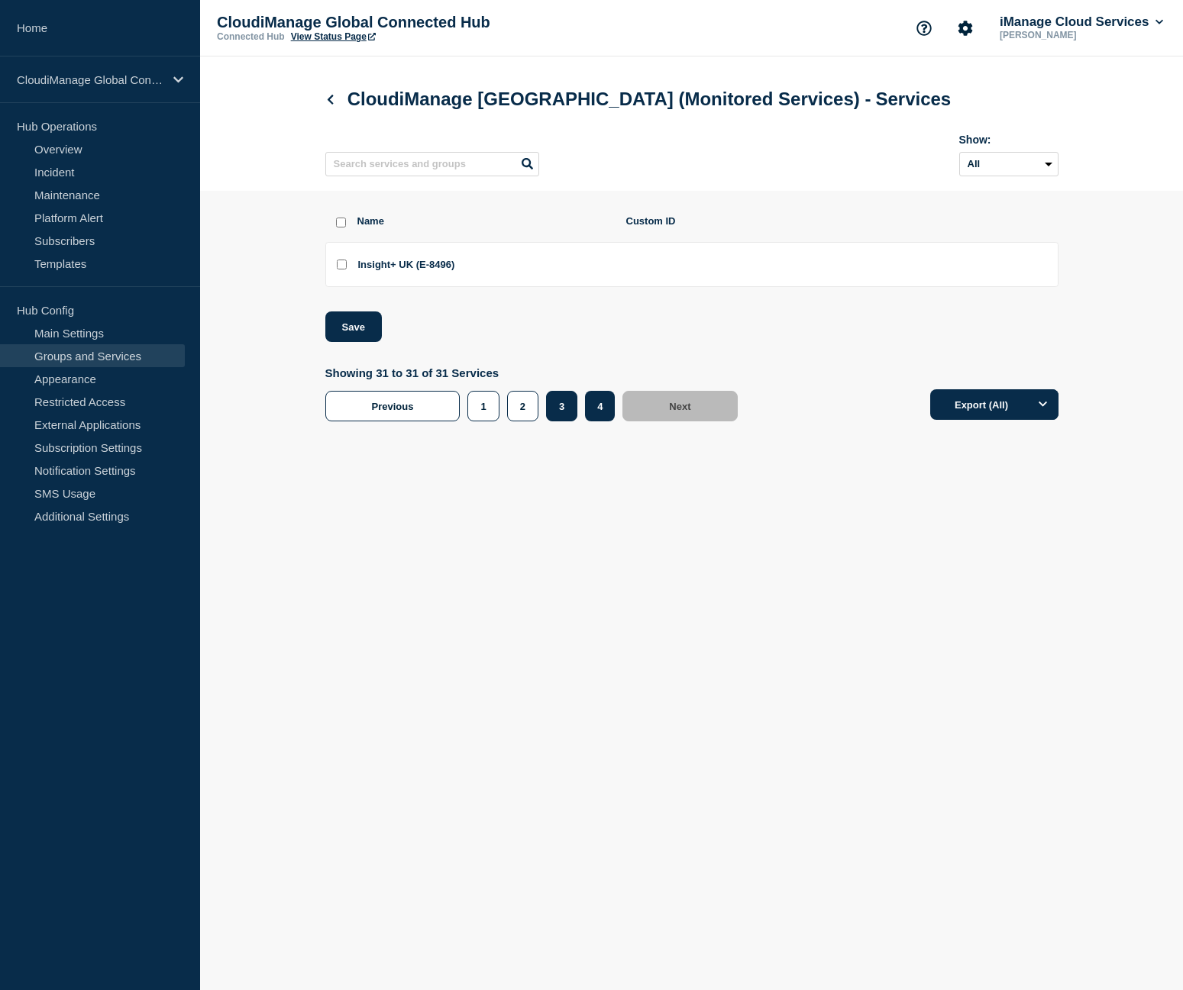
click at [562, 403] on button "3" at bounding box center [561, 406] width 31 height 31
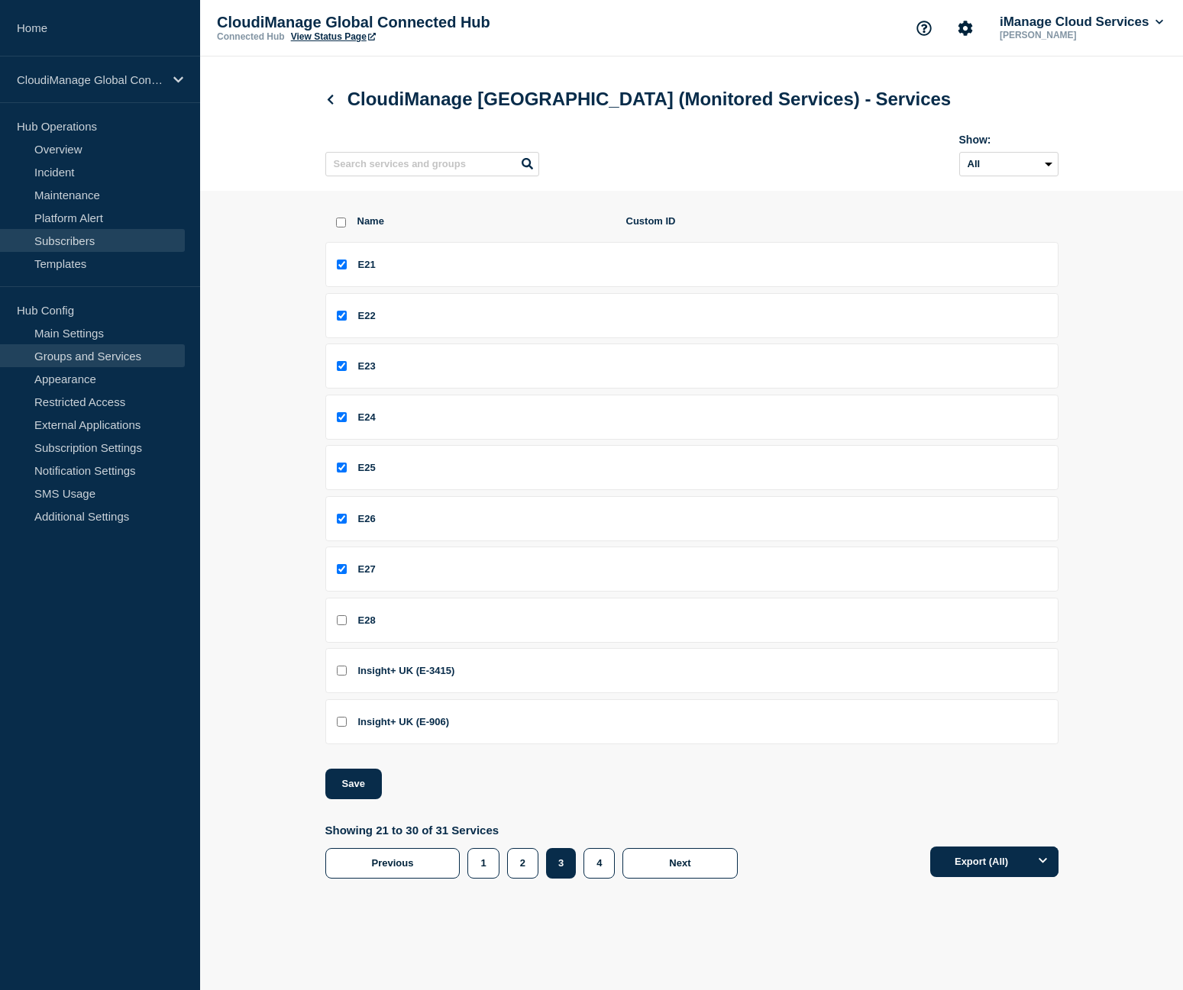
click at [82, 233] on link "Subscribers" at bounding box center [92, 240] width 185 height 23
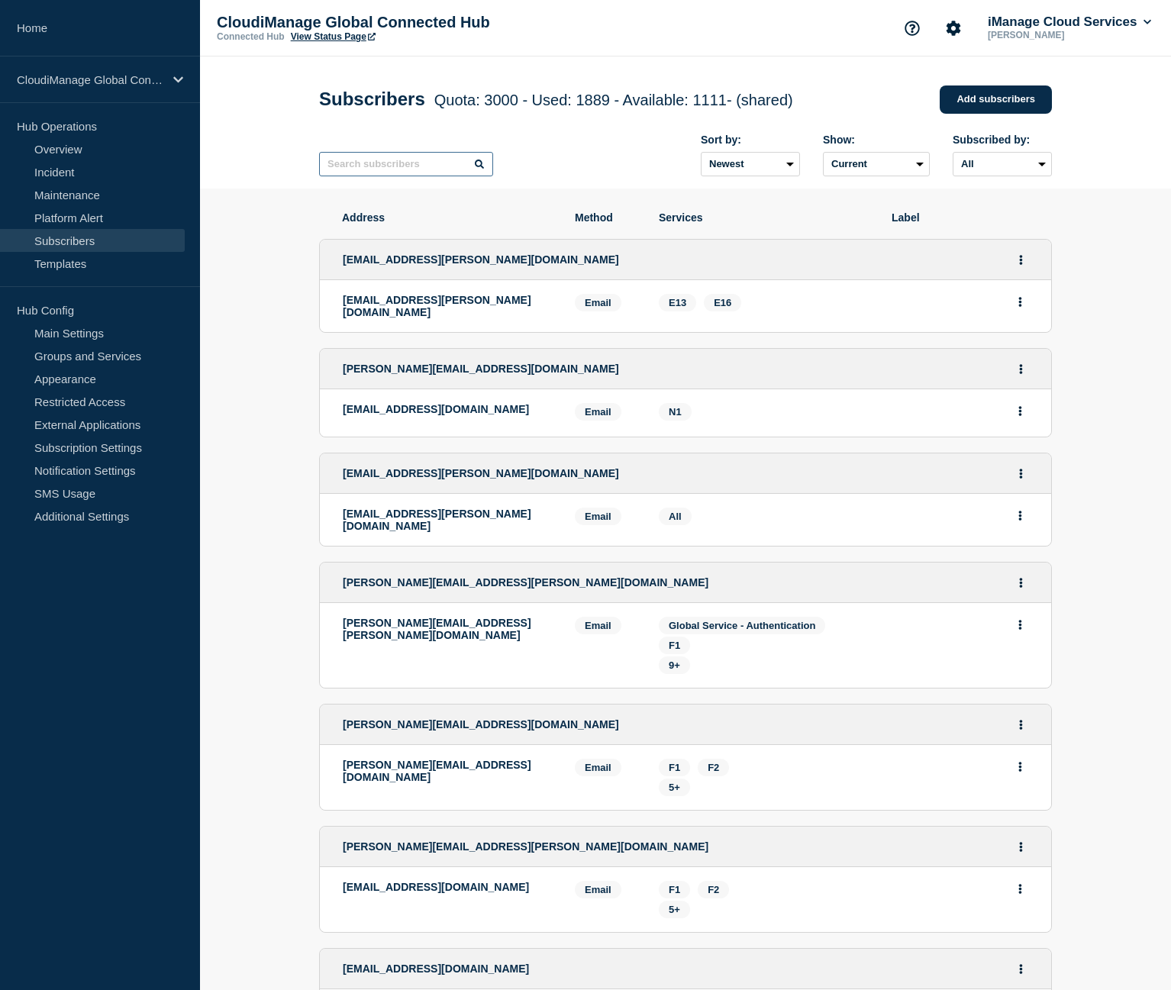
click at [379, 163] on input "text" at bounding box center [406, 164] width 174 height 24
type input "conrad"
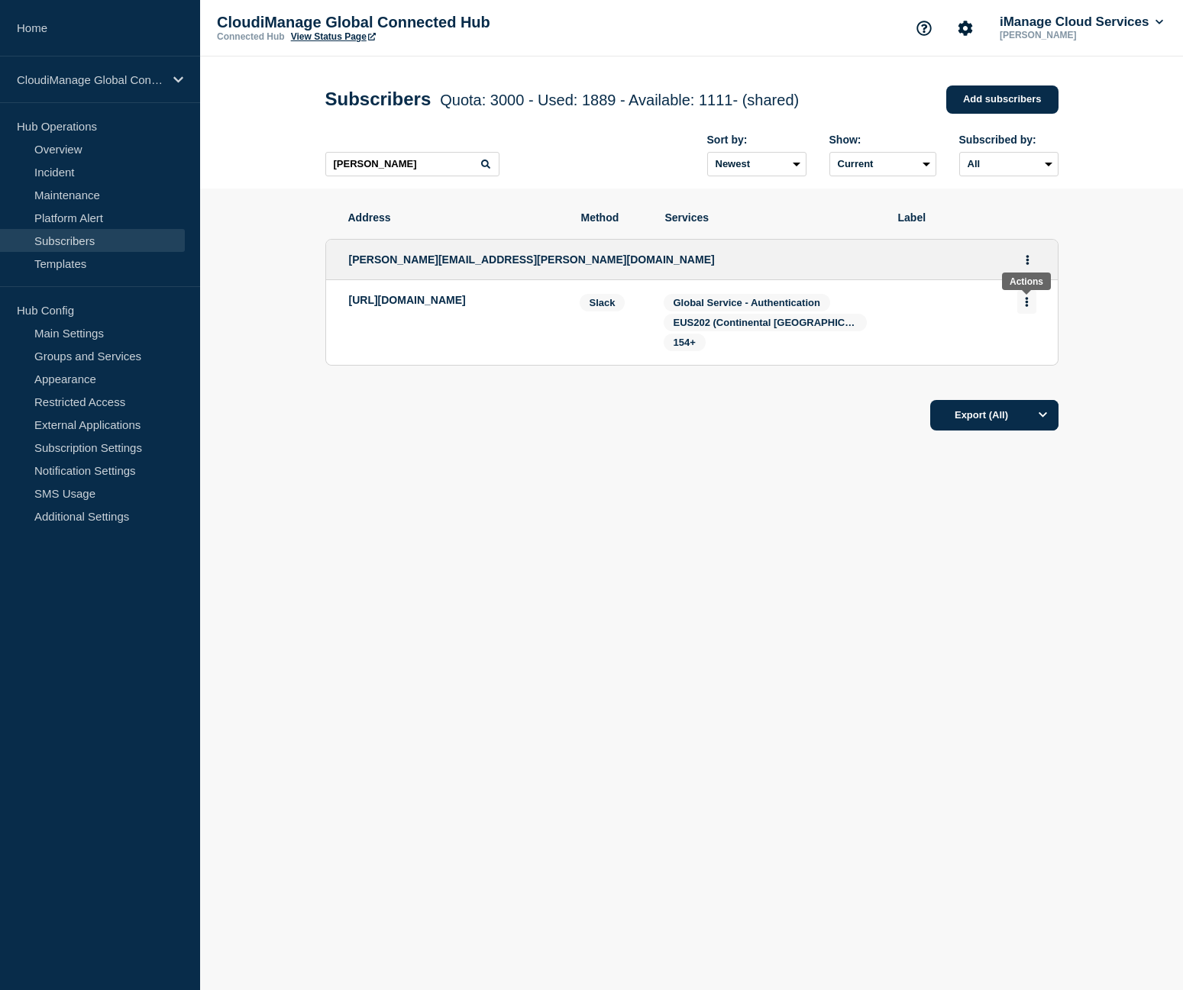
click at [1032, 311] on button "Actions" at bounding box center [1026, 302] width 19 height 24
click at [1034, 260] on button "Actions" at bounding box center [1027, 260] width 19 height 24
click at [1019, 305] on link "Edit" at bounding box center [1021, 303] width 17 height 11
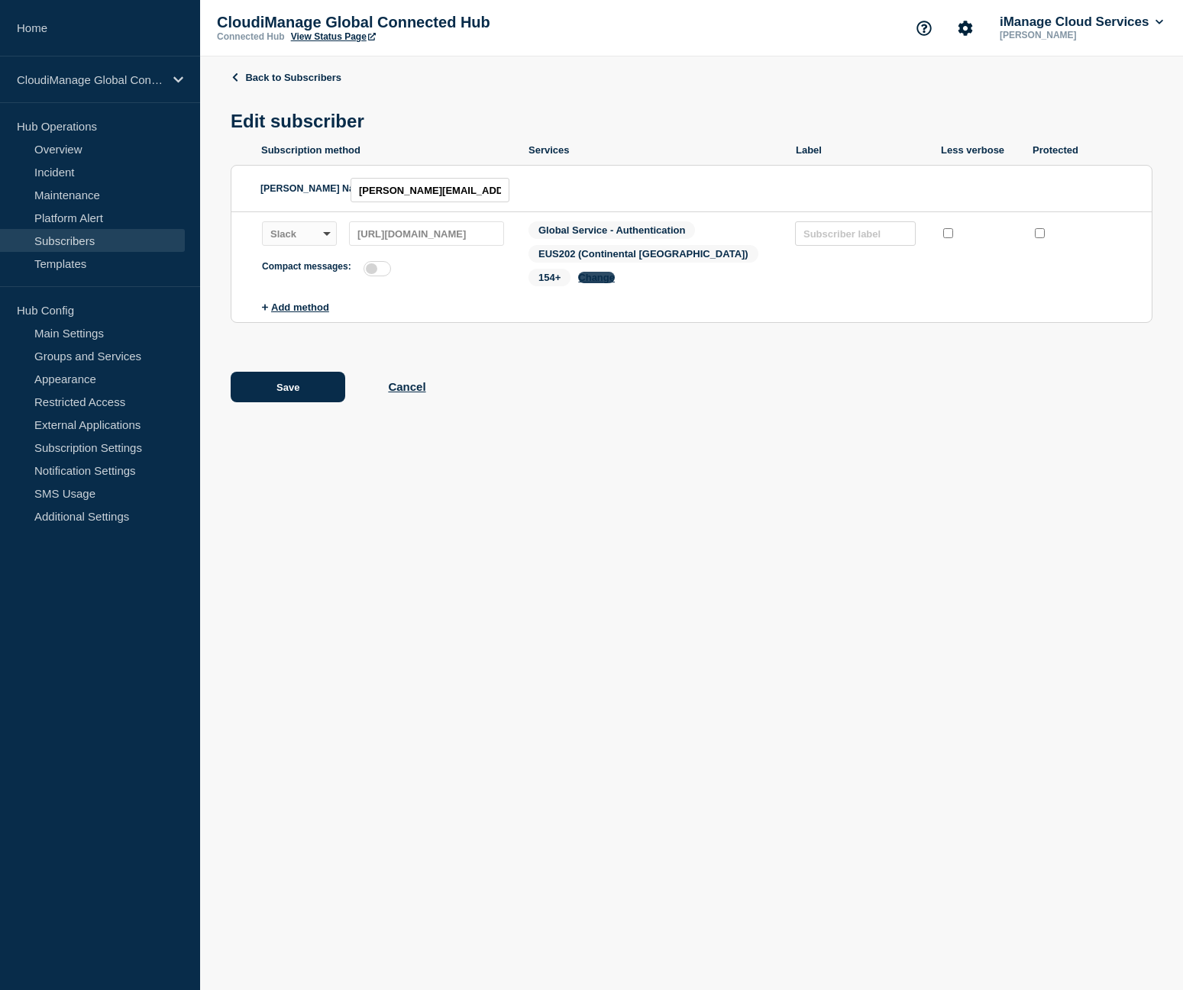
click at [615, 272] on button "Change" at bounding box center [596, 277] width 37 height 11
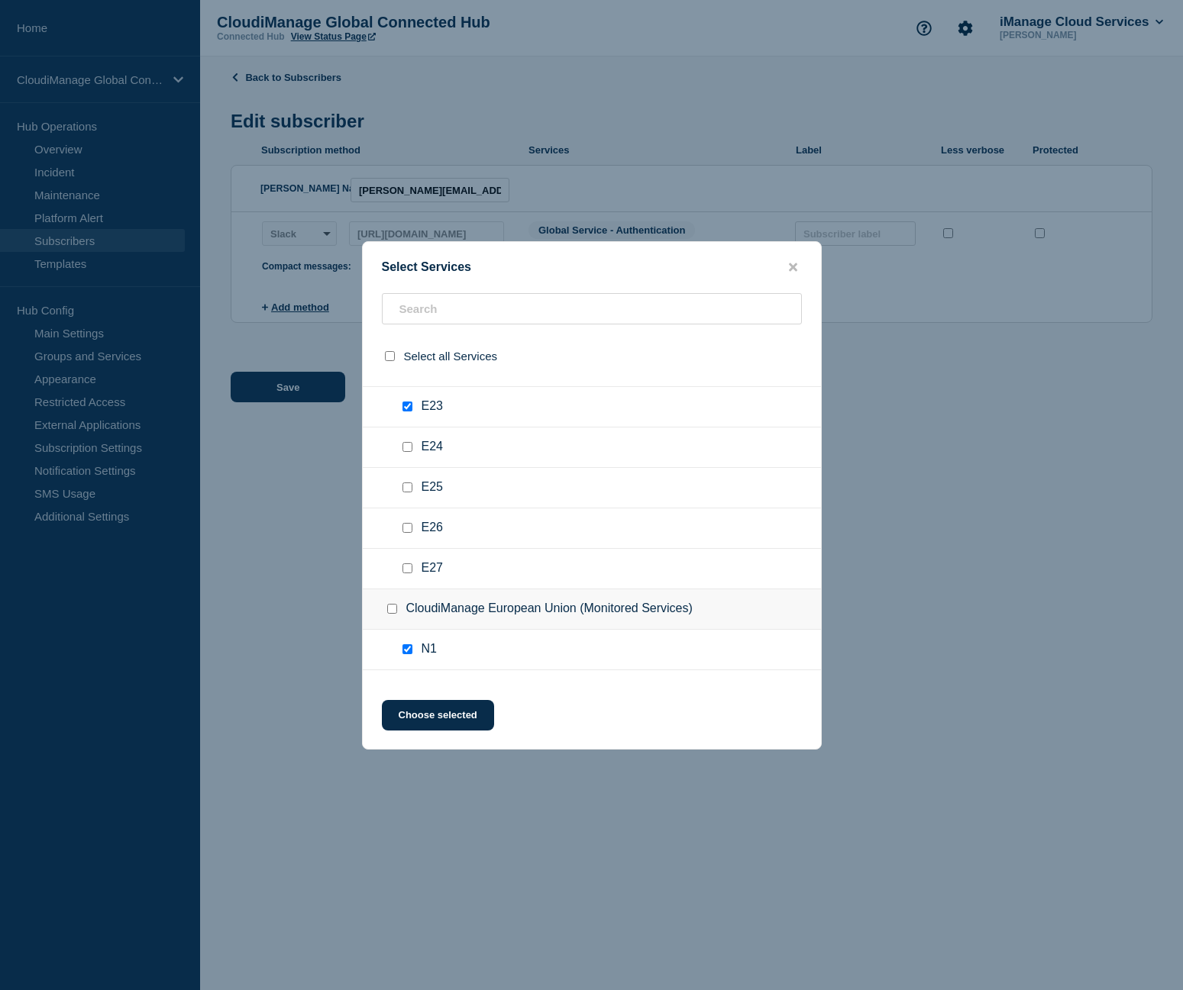
scroll to position [3895, 0]
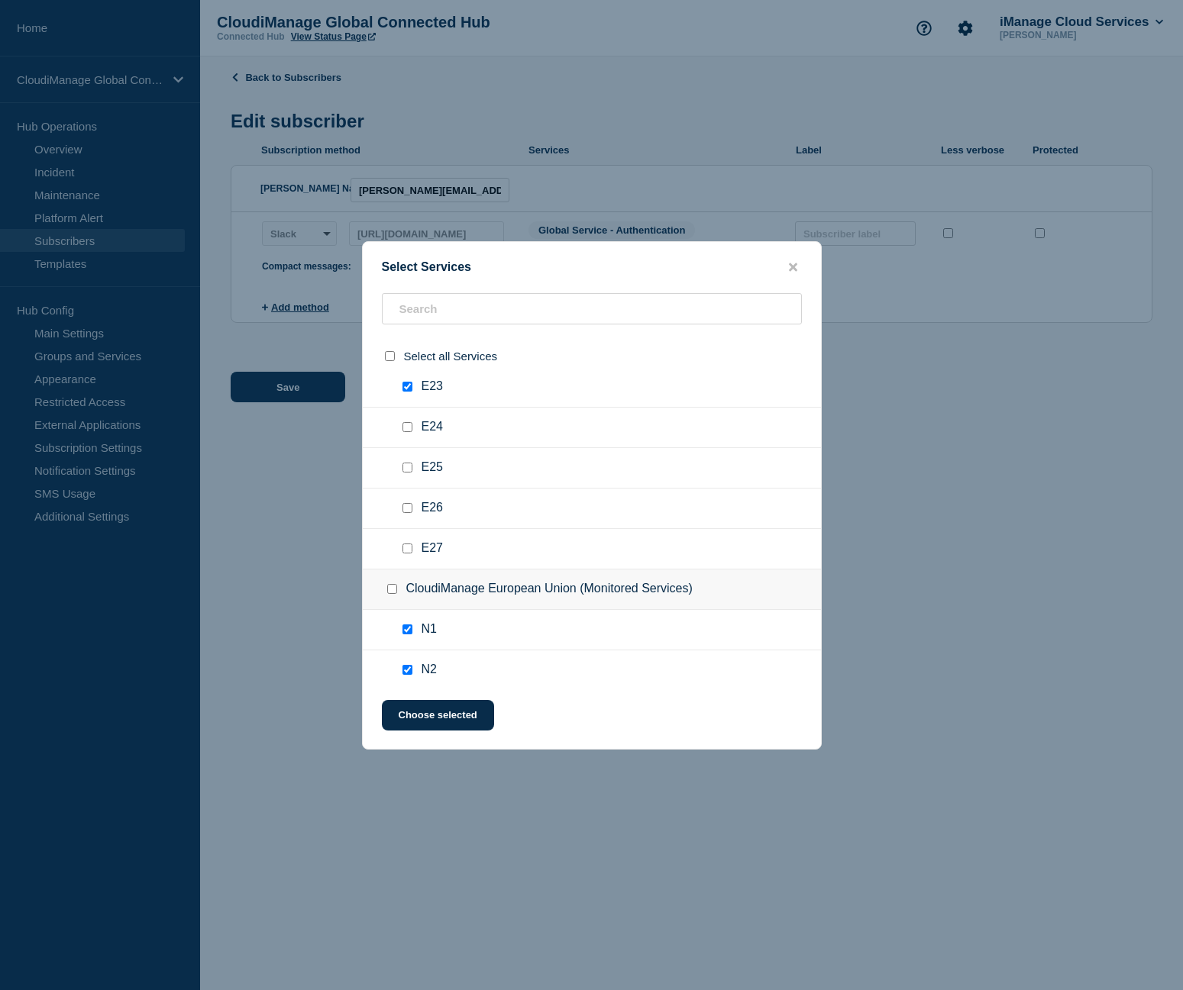
click at [404, 426] on input "E24 checkbox" at bounding box center [407, 427] width 10 height 10
checkbox input "true"
click at [407, 466] on input "E25 checkbox" at bounding box center [407, 468] width 10 height 10
checkbox input "true"
click at [407, 509] on input "E26 checkbox" at bounding box center [407, 508] width 10 height 10
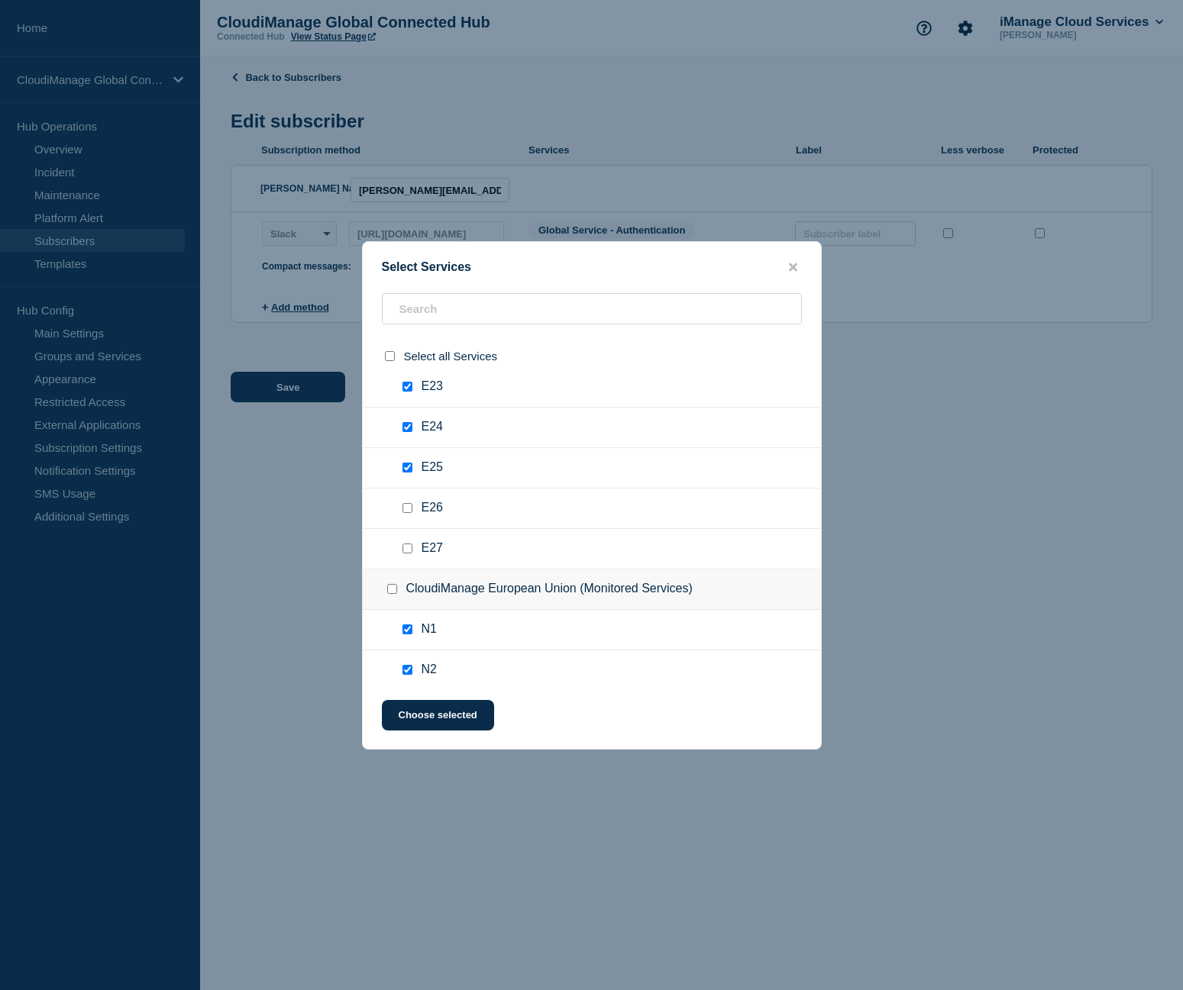
checkbox input "true"
click at [402, 545] on input "E27 checkbox" at bounding box center [407, 549] width 10 height 10
checkbox input "true"
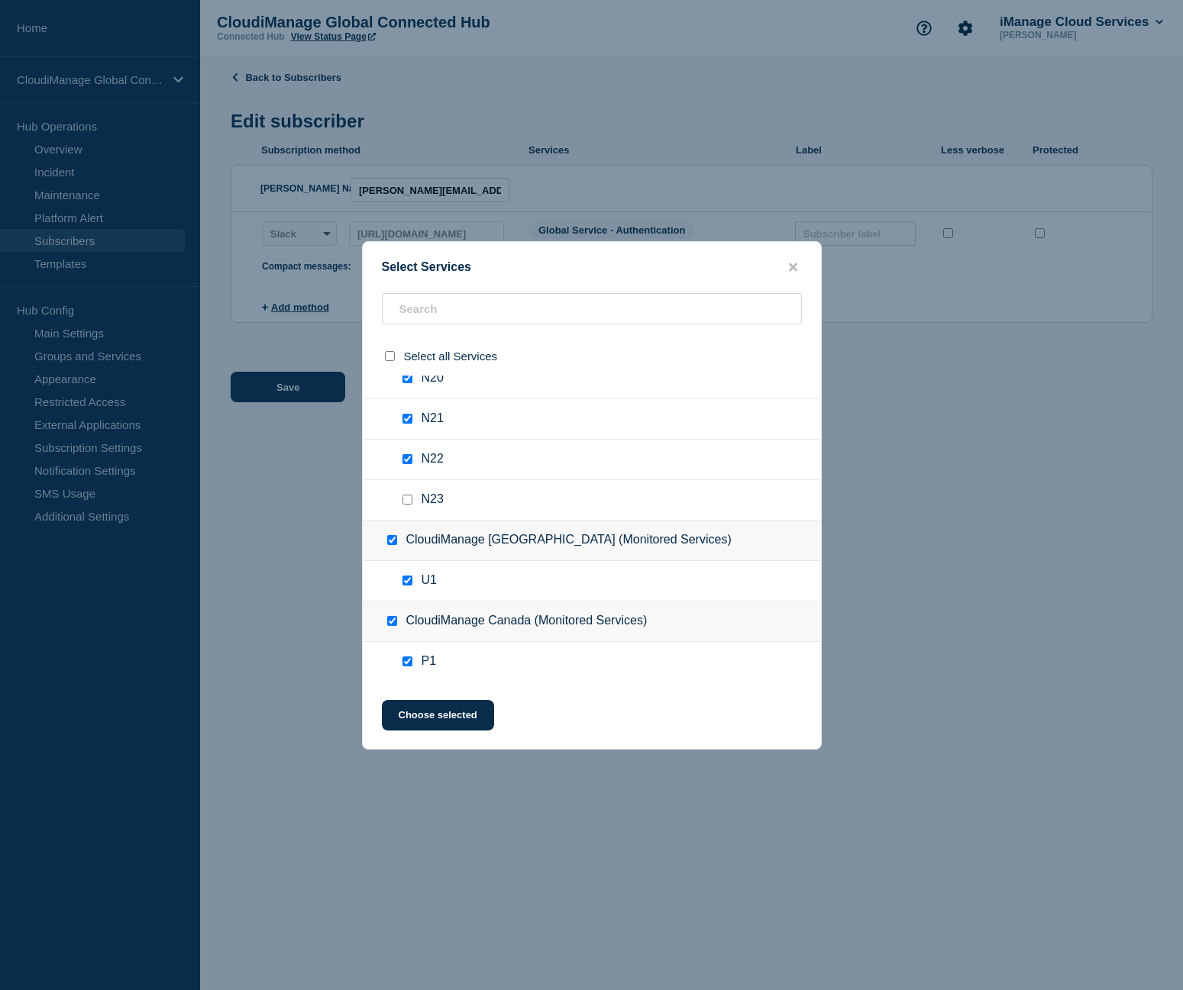
scroll to position [4964, 0]
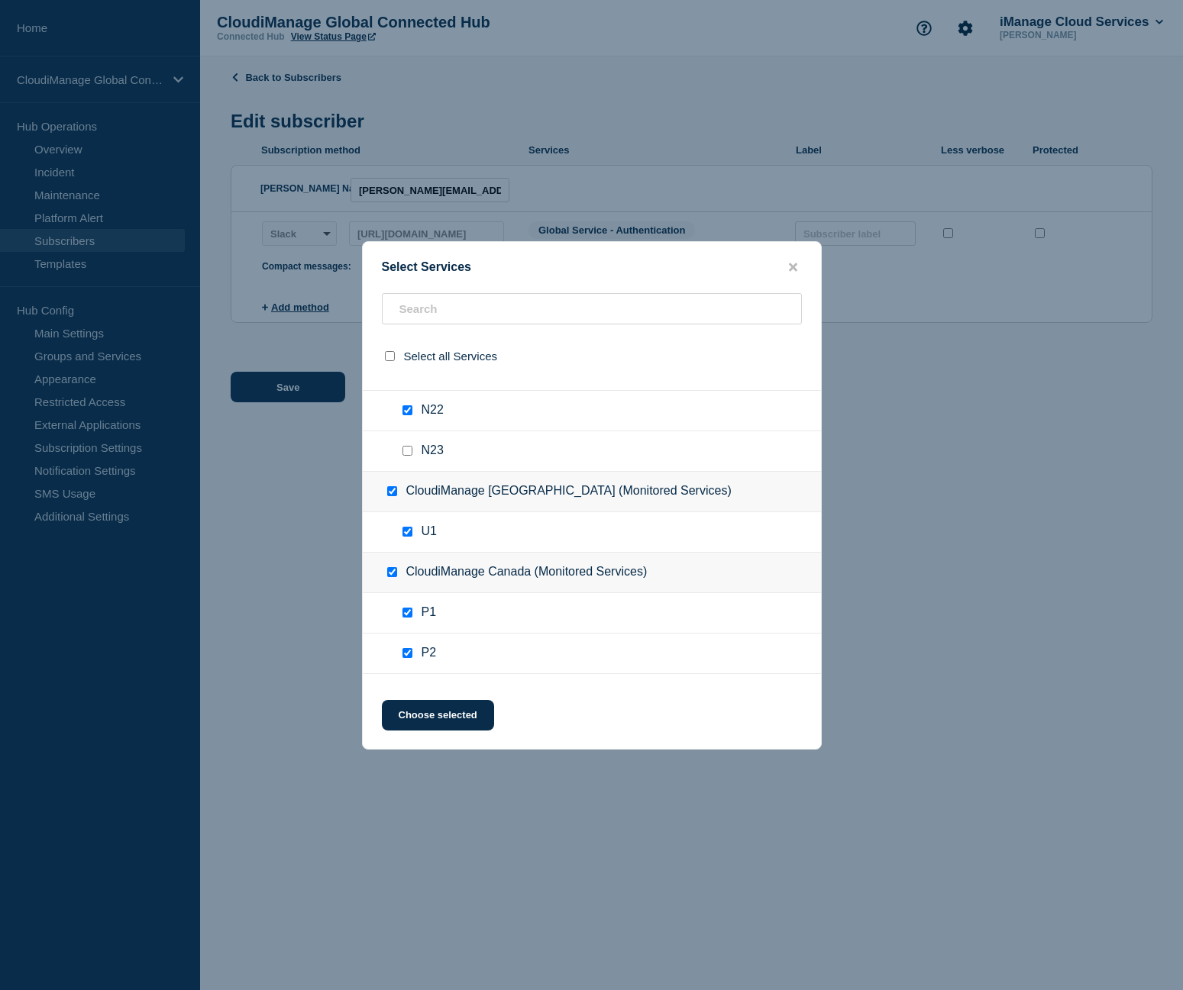
click at [412, 452] on input "N23 checkbox" at bounding box center [407, 451] width 10 height 10
checkbox input "true"
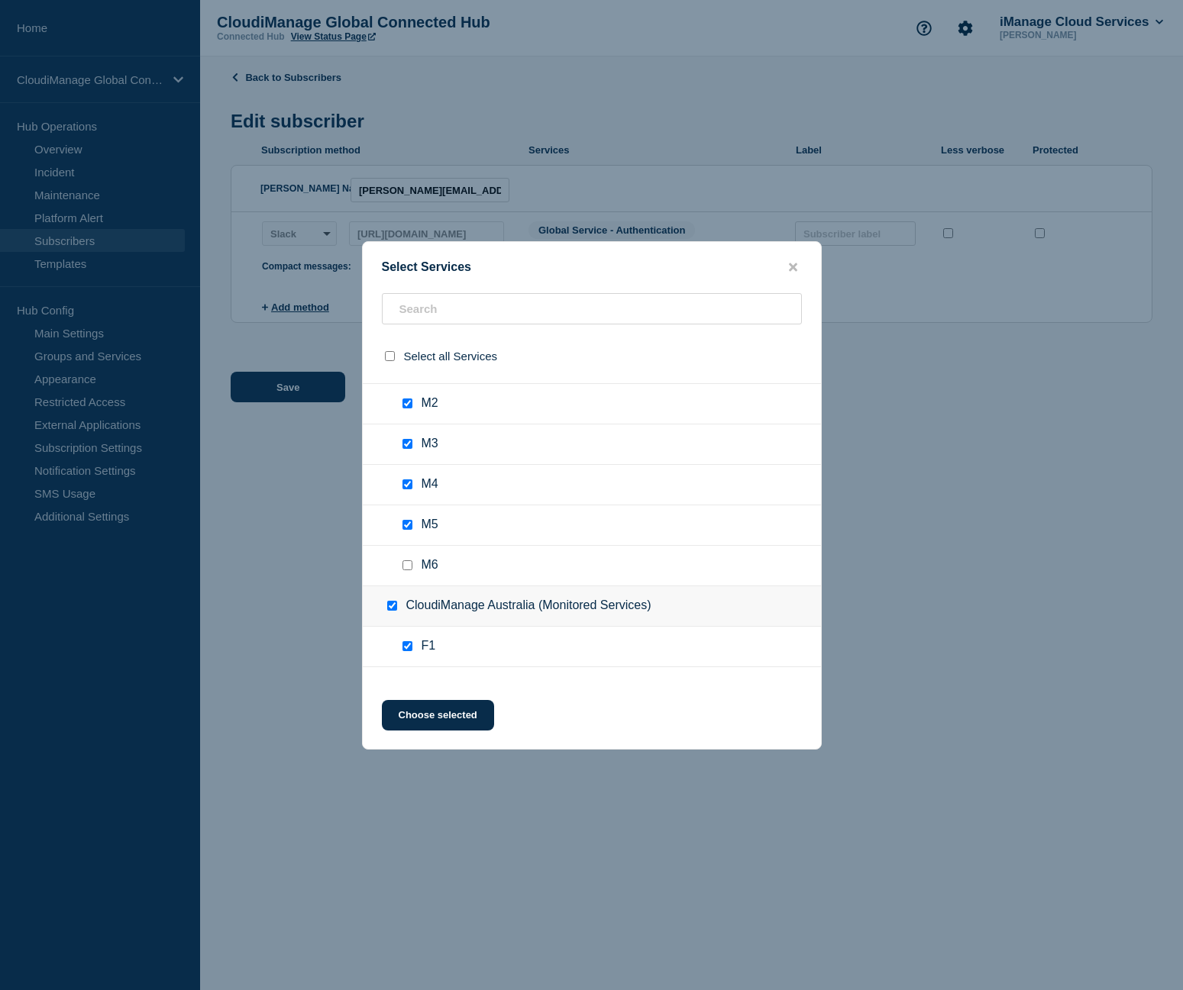
scroll to position [5880, 0]
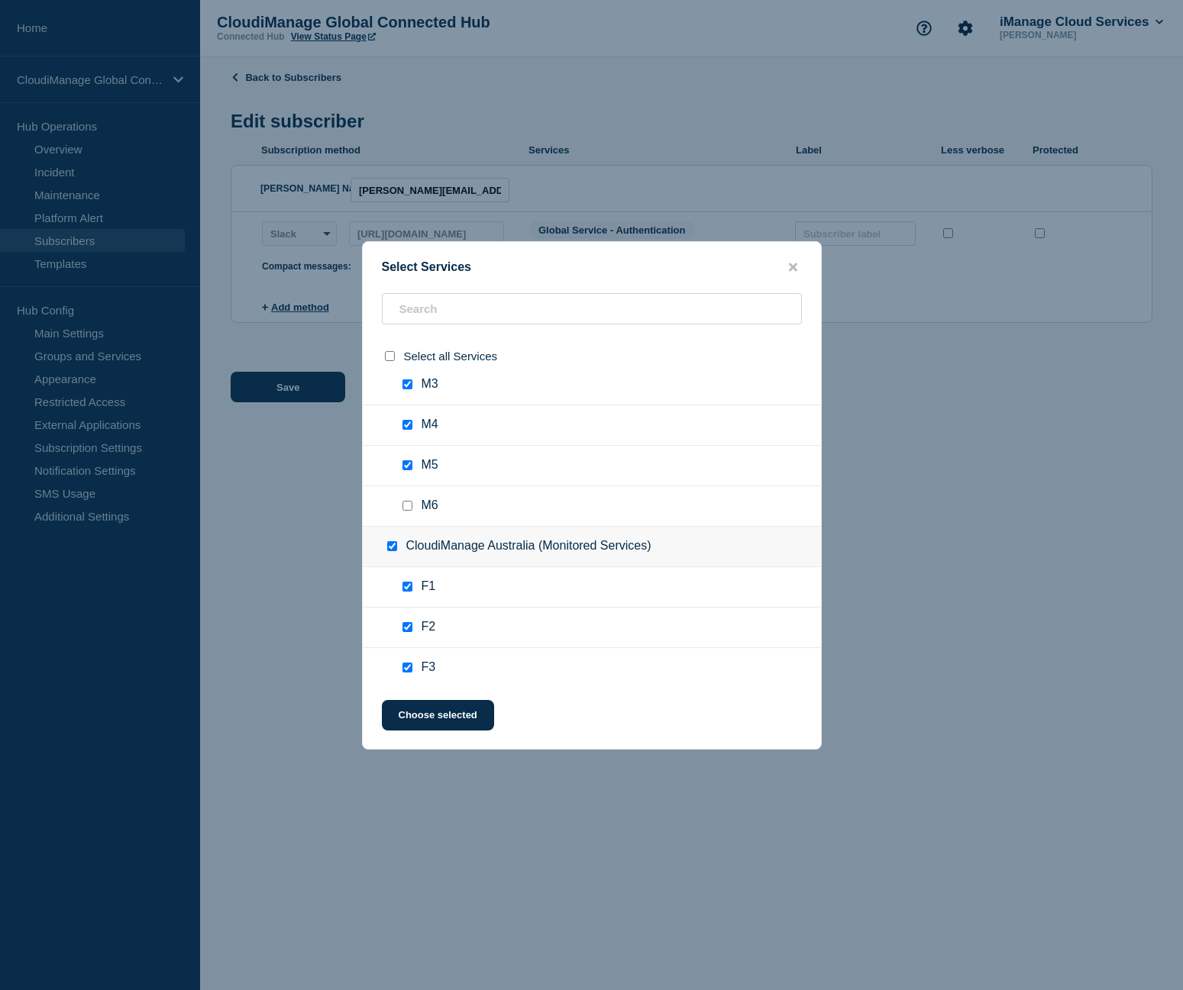
click at [410, 506] on input "M6 checkbox" at bounding box center [407, 506] width 10 height 10
checkbox input "true"
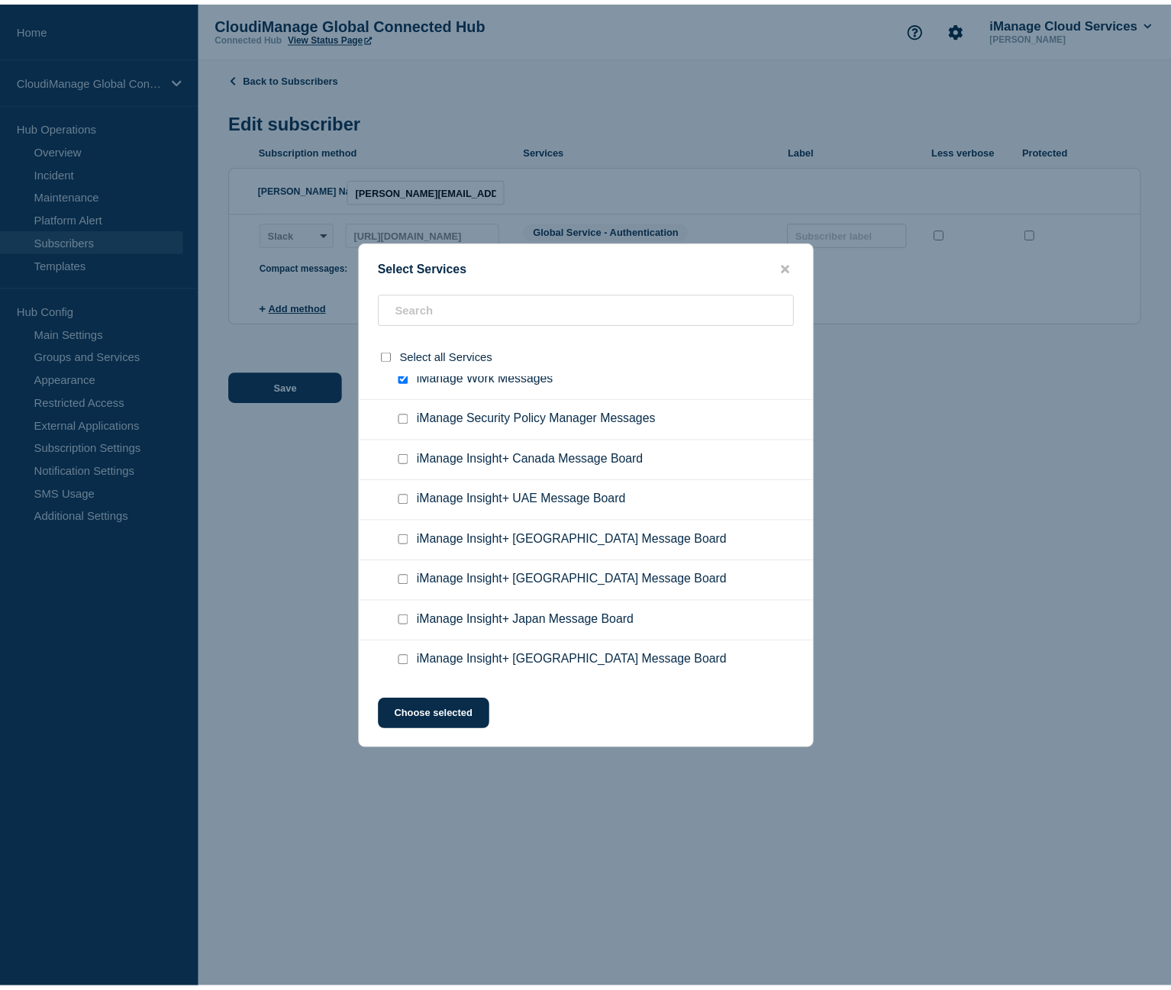
scroll to position [7875, 0]
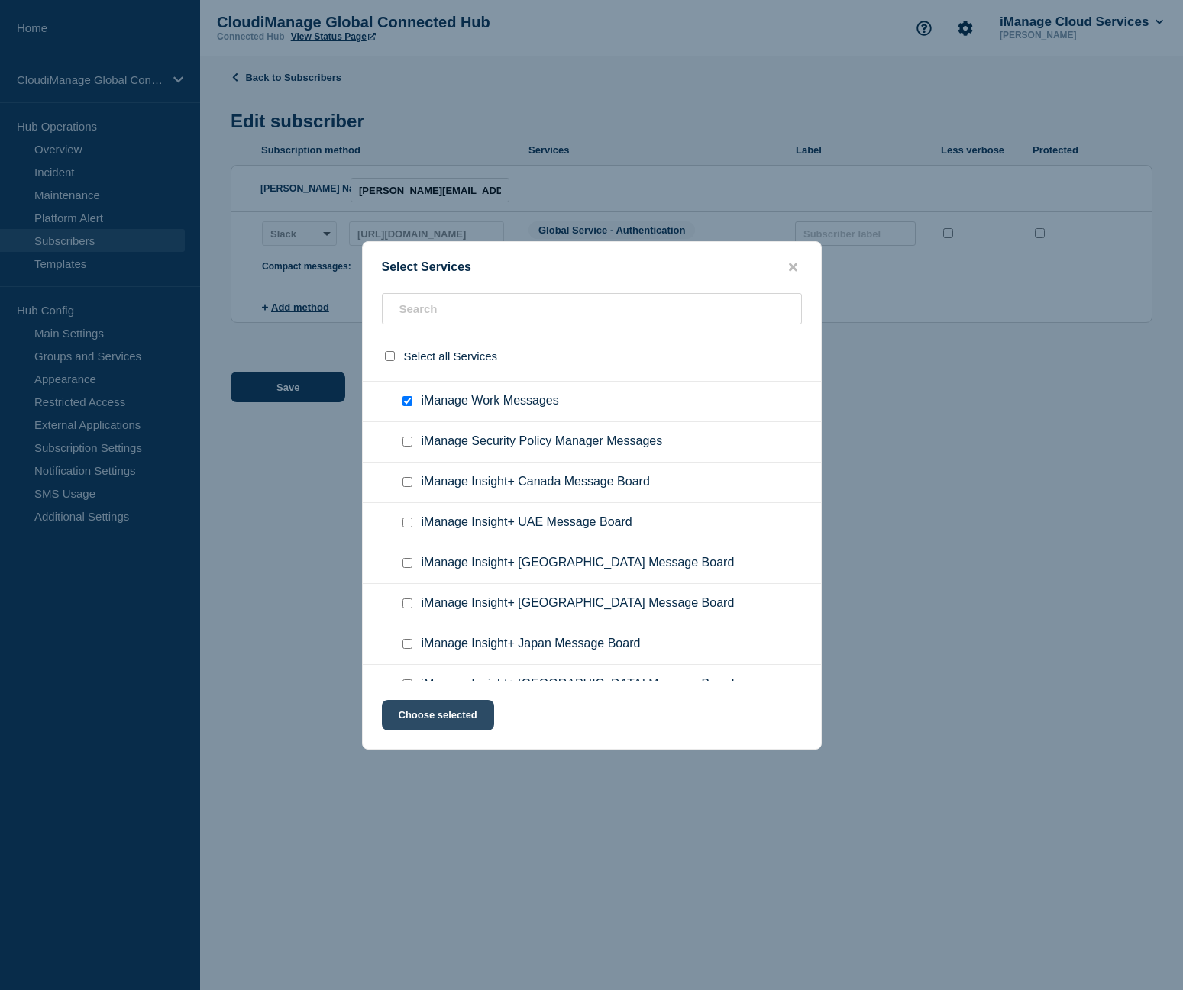
click at [436, 720] on button "Choose selected" at bounding box center [438, 715] width 112 height 31
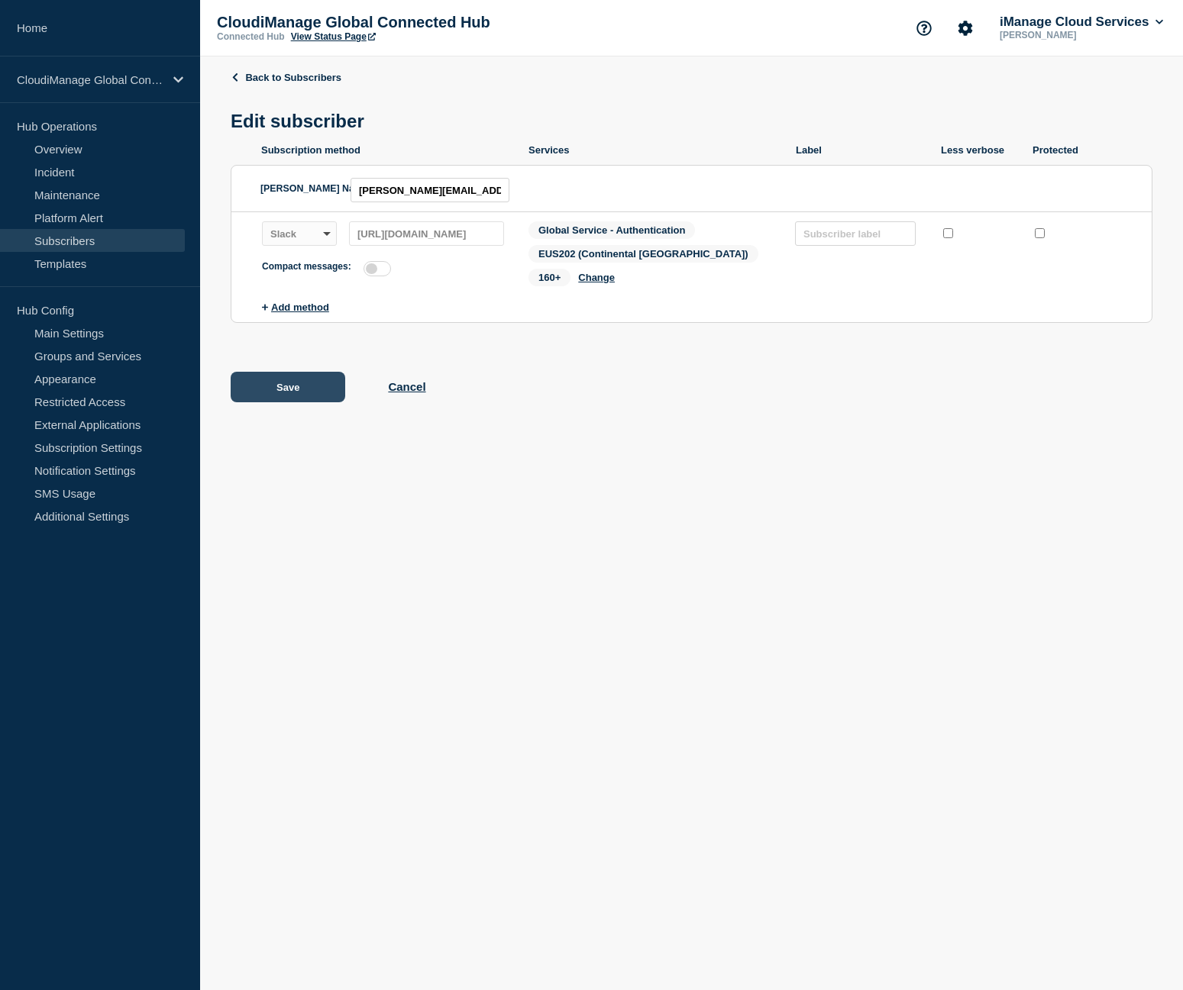
click at [293, 388] on button "Save" at bounding box center [288, 387] width 115 height 31
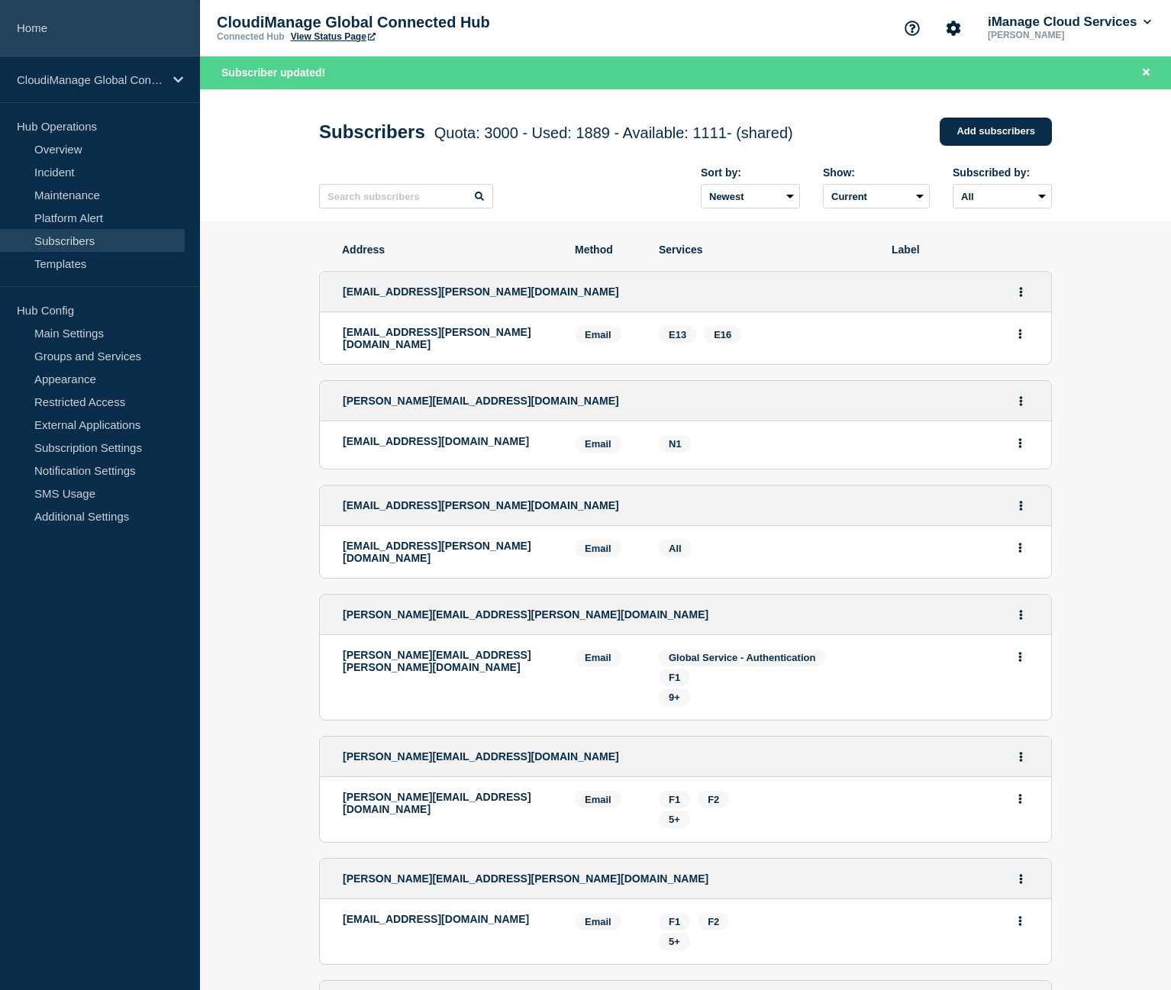
click at [107, 31] on link "Home" at bounding box center [100, 28] width 200 height 57
